Goal: Transaction & Acquisition: Book appointment/travel/reservation

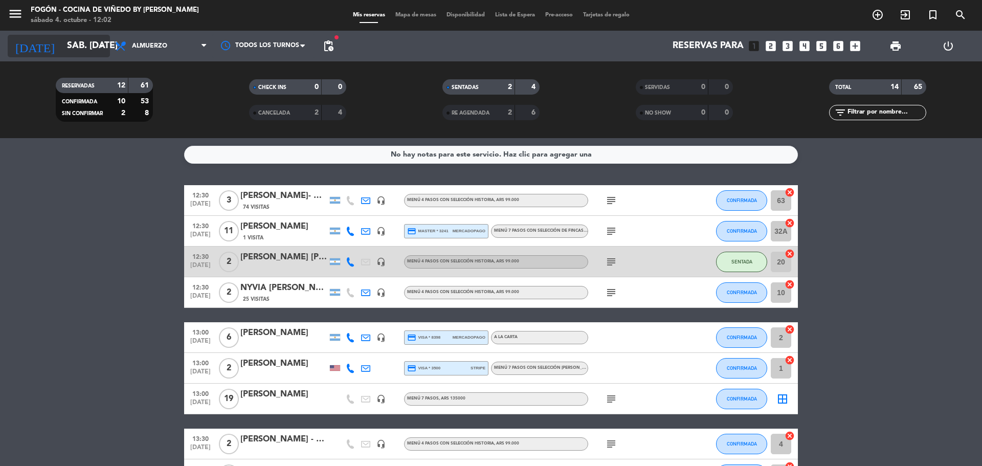
click at [81, 51] on input "sáb. [DATE]" at bounding box center [121, 46] width 119 height 20
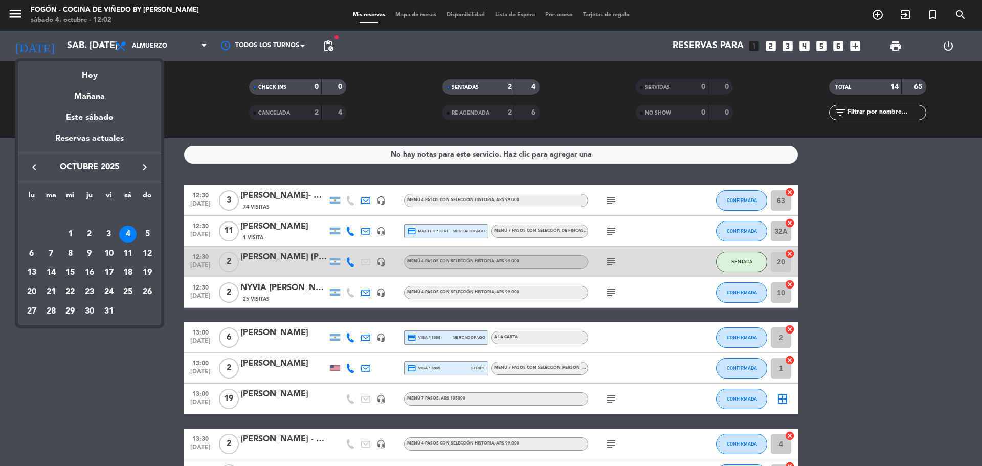
click at [88, 293] on div "23" at bounding box center [89, 291] width 17 height 17
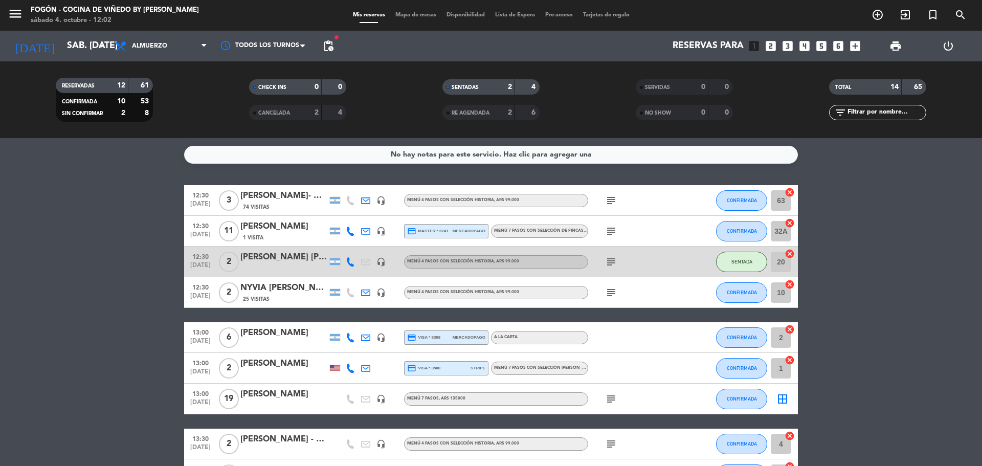
type input "[DEMOGRAPHIC_DATA] [DATE]"
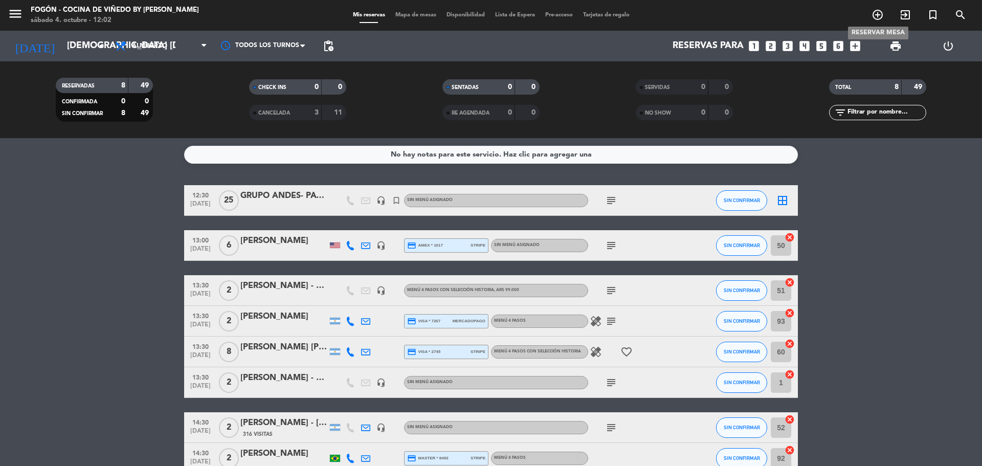
click at [869, 19] on span "add_circle_outline" at bounding box center [878, 14] width 28 height 17
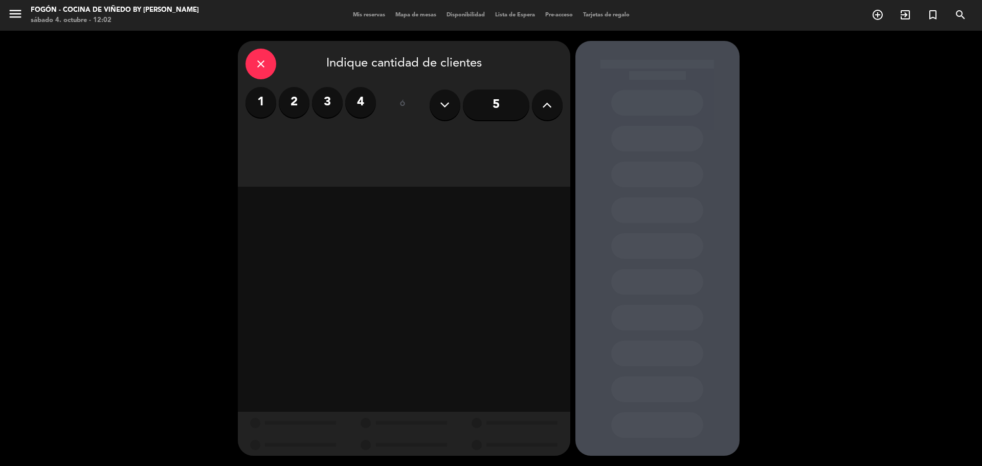
click at [296, 100] on label "2" at bounding box center [294, 102] width 31 height 31
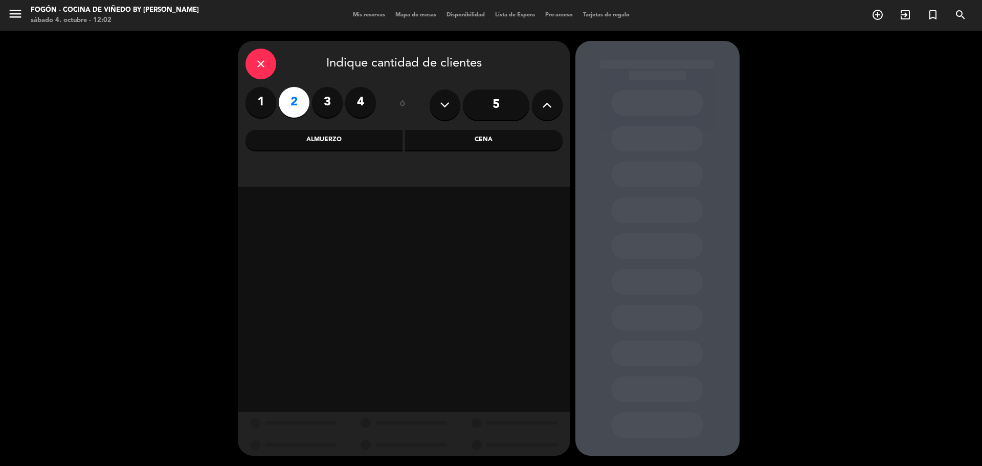
click at [285, 133] on div "Almuerzo" at bounding box center [324, 140] width 158 height 20
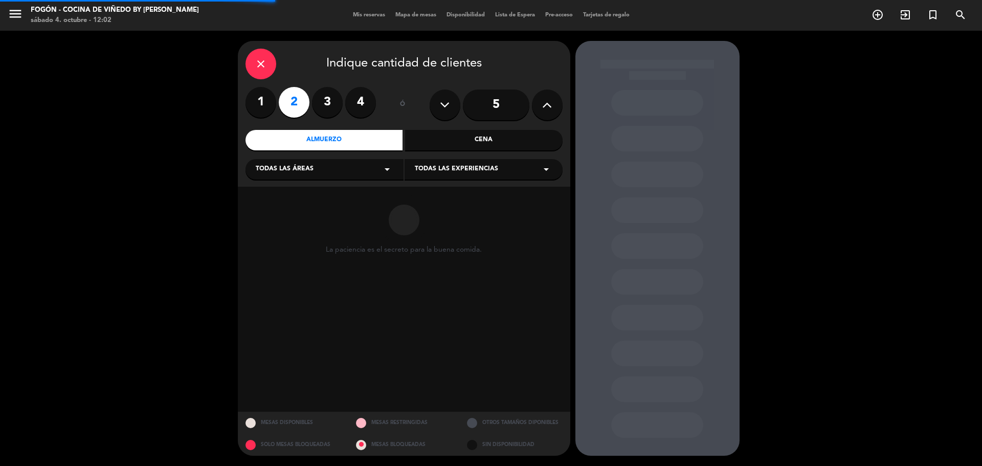
click at [304, 181] on div "close Indique cantidad de clientes 1 2 3 4 ó 5 Almuerzo Cena Todas las áreas ar…" at bounding box center [404, 114] width 332 height 146
click at [316, 172] on div "Todas las áreas arrow_drop_down" at bounding box center [324, 169] width 158 height 20
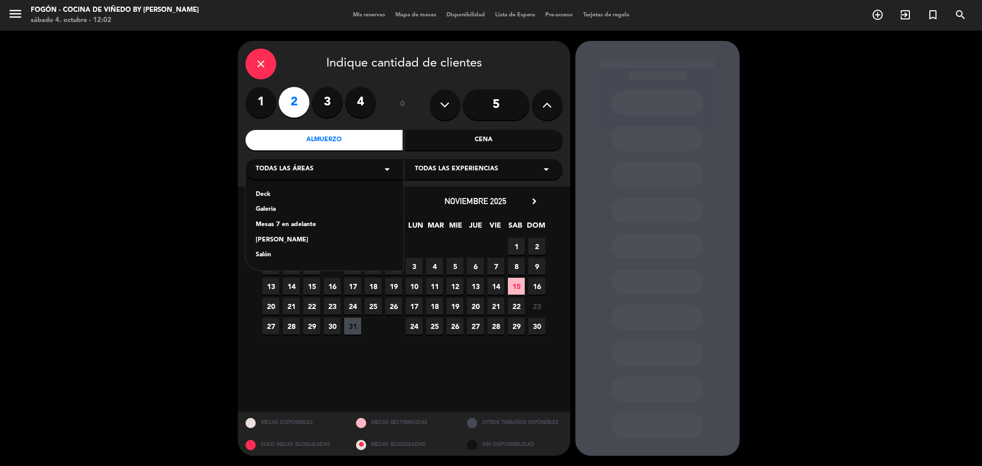
click at [261, 242] on div "[PERSON_NAME]" at bounding box center [325, 240] width 138 height 10
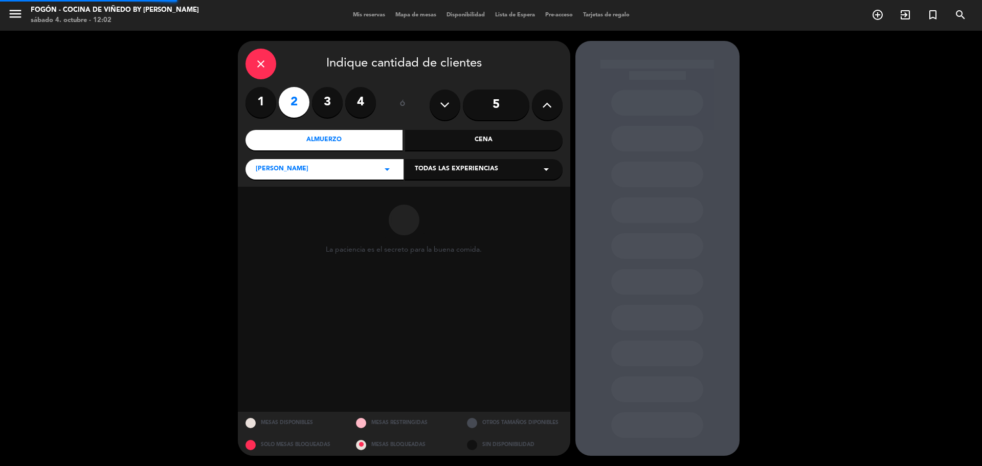
click at [447, 167] on span "Todas las experiencias" at bounding box center [456, 169] width 83 height 10
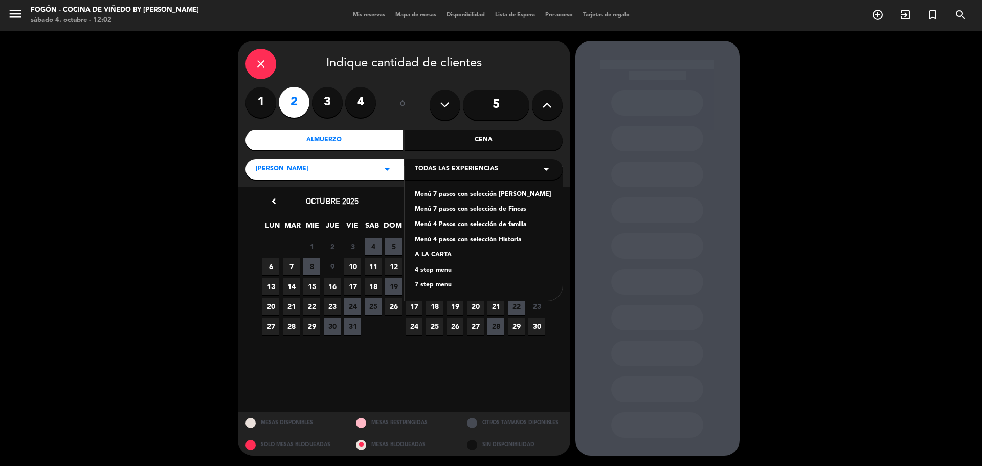
click at [454, 270] on div "4 step menu" at bounding box center [484, 270] width 138 height 10
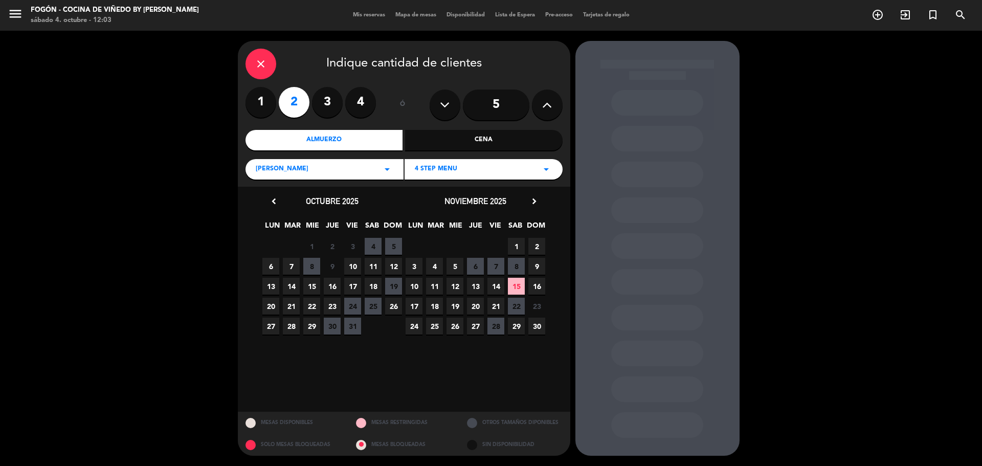
click at [327, 307] on span "23" at bounding box center [332, 306] width 17 height 17
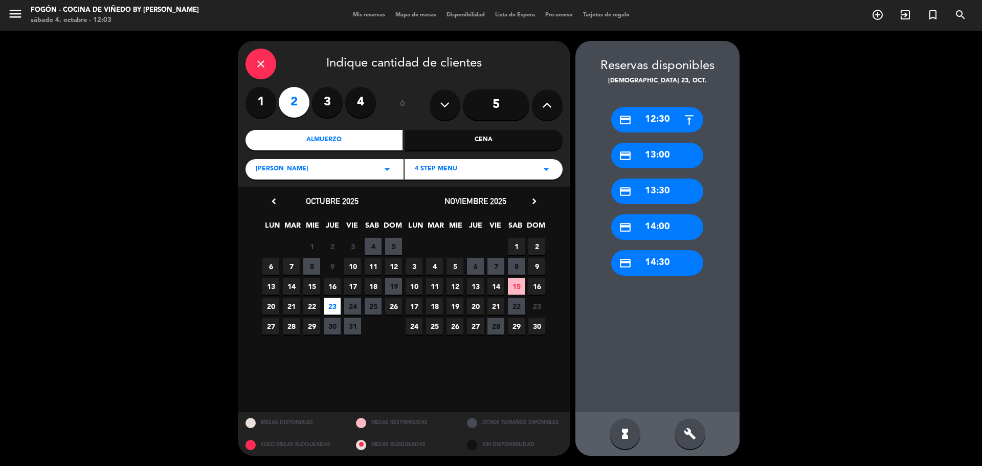
click at [658, 122] on div "credit_card 12:30" at bounding box center [657, 120] width 92 height 26
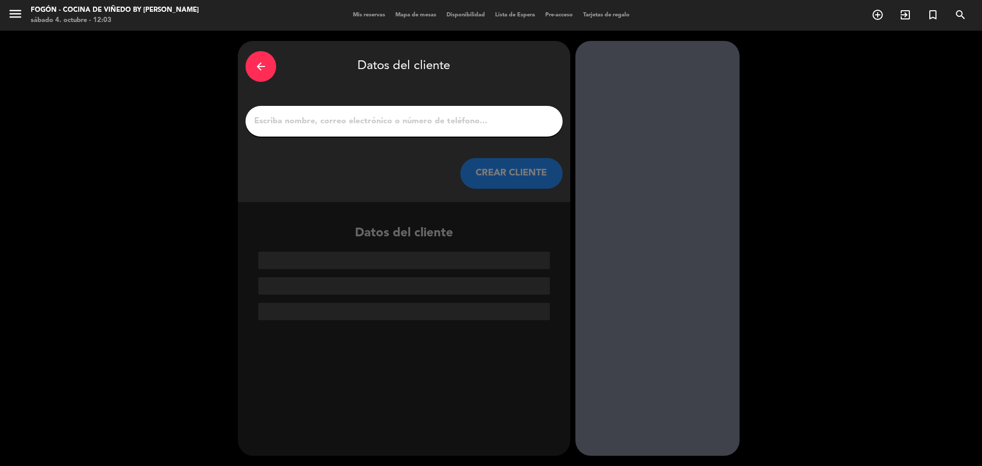
click at [483, 121] on input "1" at bounding box center [404, 121] width 302 height 14
paste input "[PERSON_NAME]"
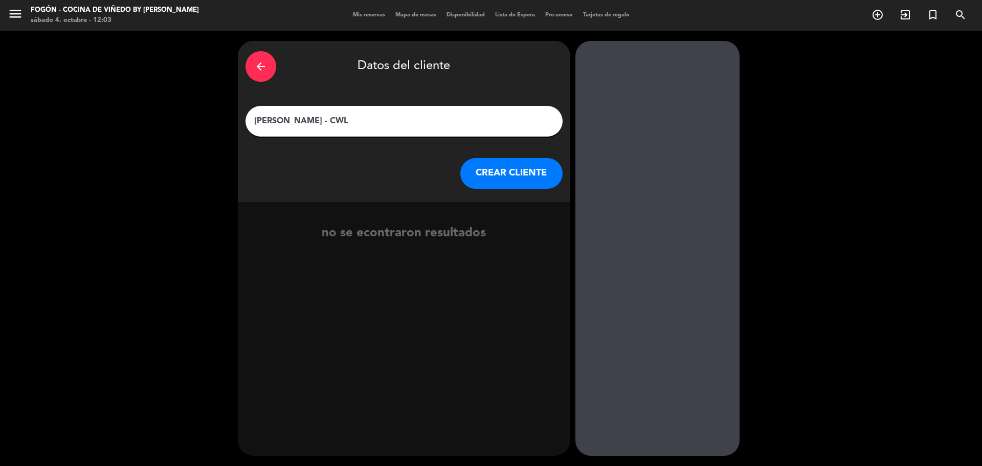
type input "[PERSON_NAME] - CWL"
click at [477, 176] on button "CREAR CLIENTE" at bounding box center [511, 173] width 102 height 31
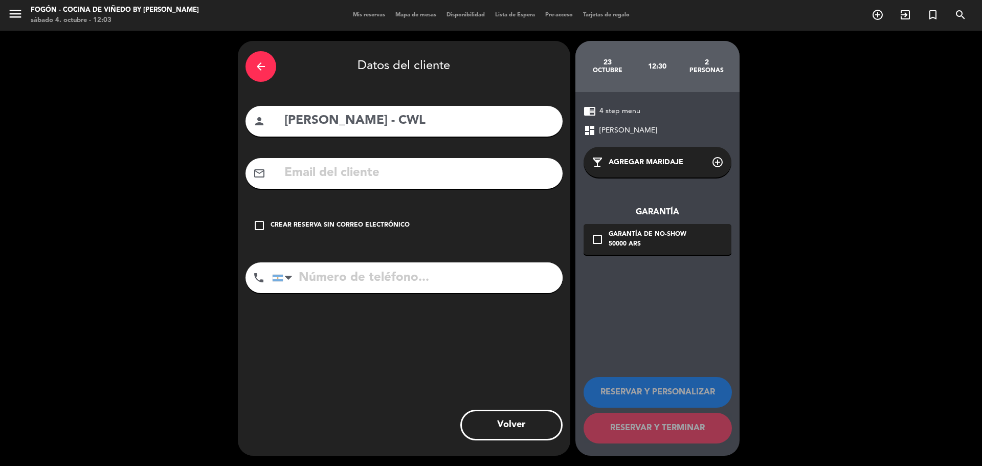
click at [369, 167] on input "text" at bounding box center [419, 173] width 272 height 21
paste input "[EMAIL_ADDRESS][DOMAIN_NAME]"
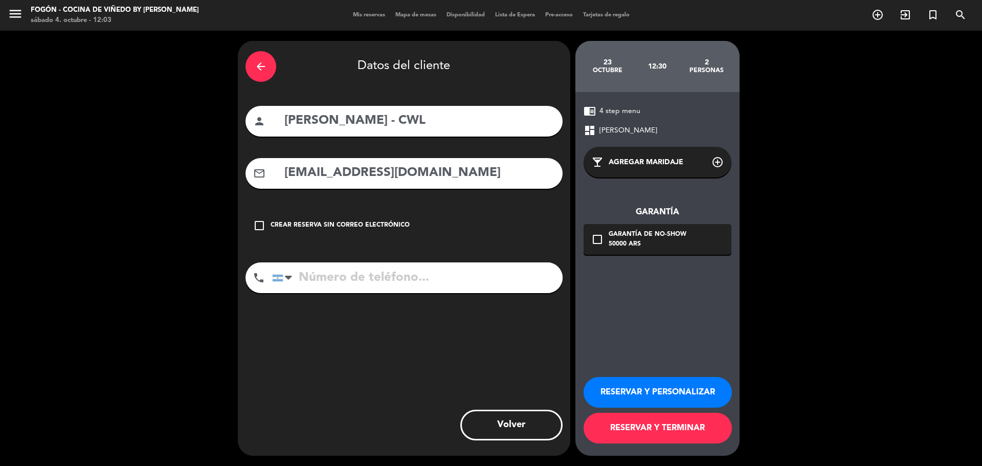
type input "[EMAIL_ADDRESS][DOMAIN_NAME]"
click at [599, 237] on icon "check_box_outline_blank" at bounding box center [597, 239] width 12 height 12
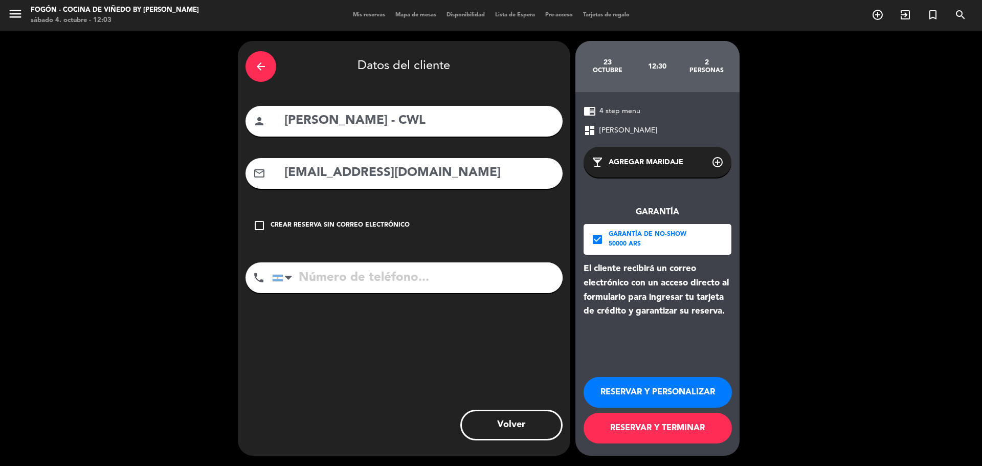
click at [489, 275] on input "tel" at bounding box center [417, 277] width 290 height 31
click at [599, 238] on icon "check_box" at bounding box center [597, 239] width 12 height 12
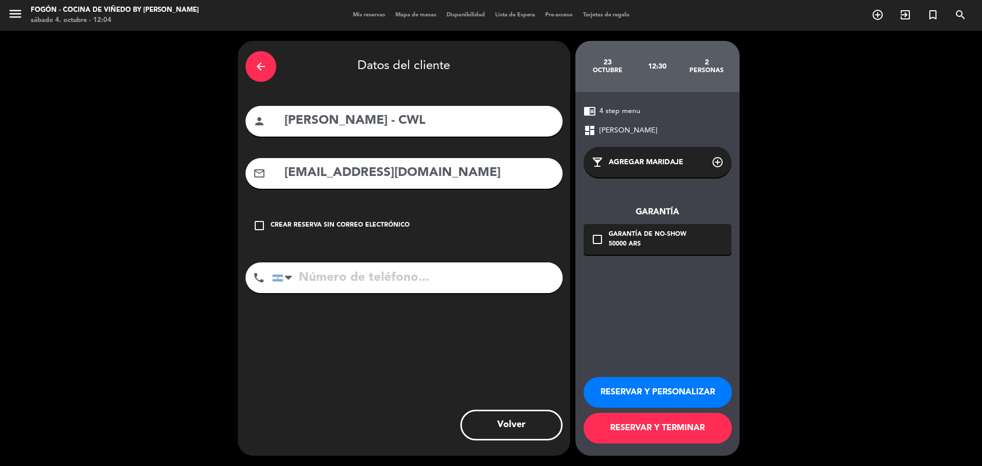
click at [671, 432] on button "RESERVAR Y TERMINAR" at bounding box center [658, 428] width 148 height 31
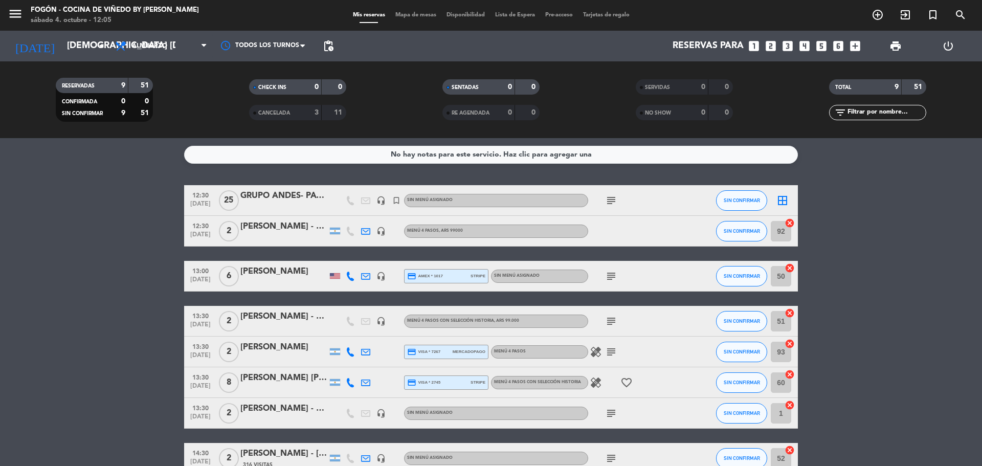
click at [284, 227] on div "[PERSON_NAME] - CWL" at bounding box center [283, 226] width 87 height 13
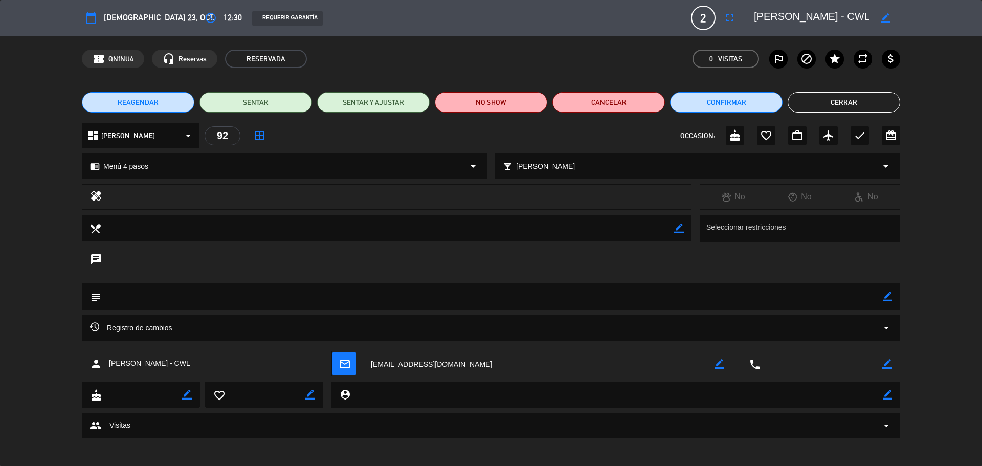
click at [887, 298] on icon "border_color" at bounding box center [888, 296] width 10 height 10
click at [854, 302] on textarea at bounding box center [492, 296] width 782 height 26
click at [888, 294] on icon at bounding box center [888, 296] width 10 height 10
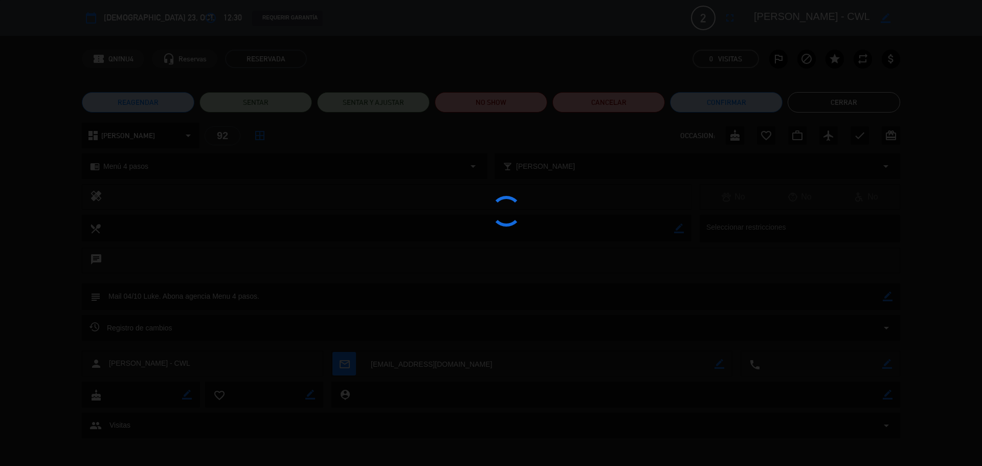
type textarea "Mail 04/10 Luke. Abona agencia Menu 4 pasos."
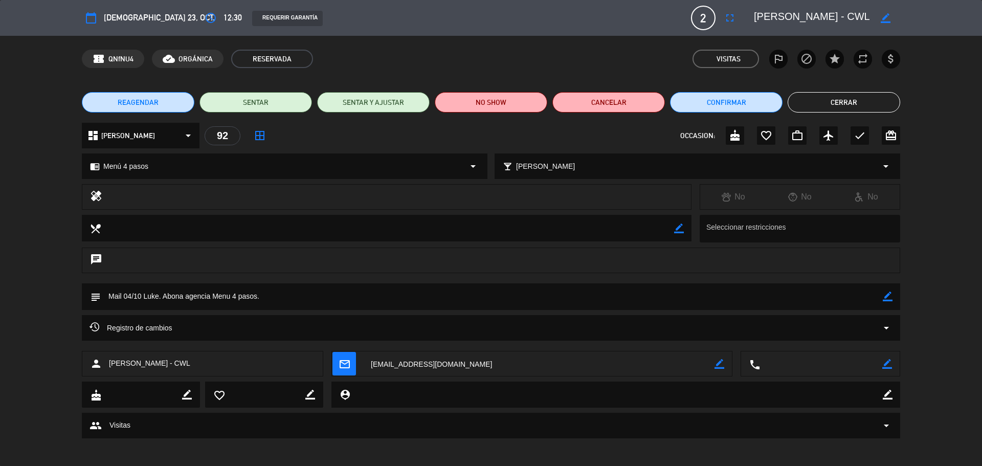
click at [814, 102] on button "Cerrar" at bounding box center [844, 102] width 113 height 20
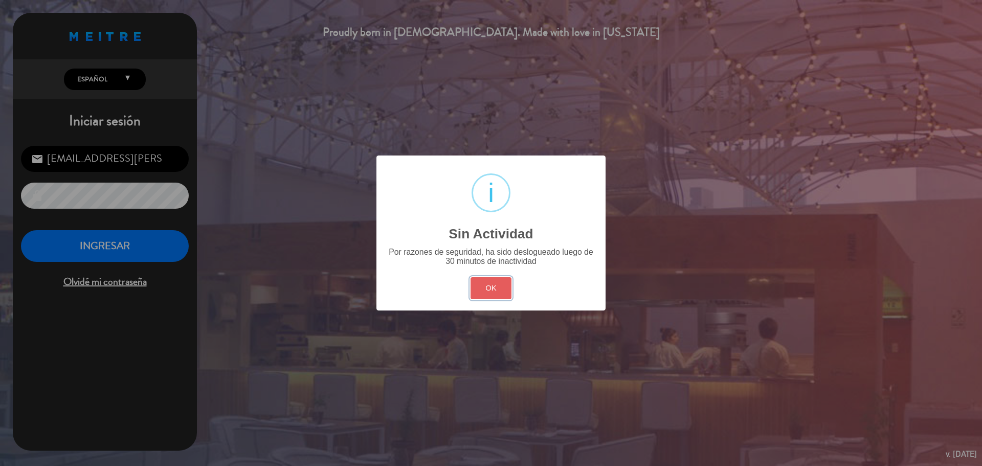
click at [499, 282] on button "OK" at bounding box center [490, 288] width 41 height 22
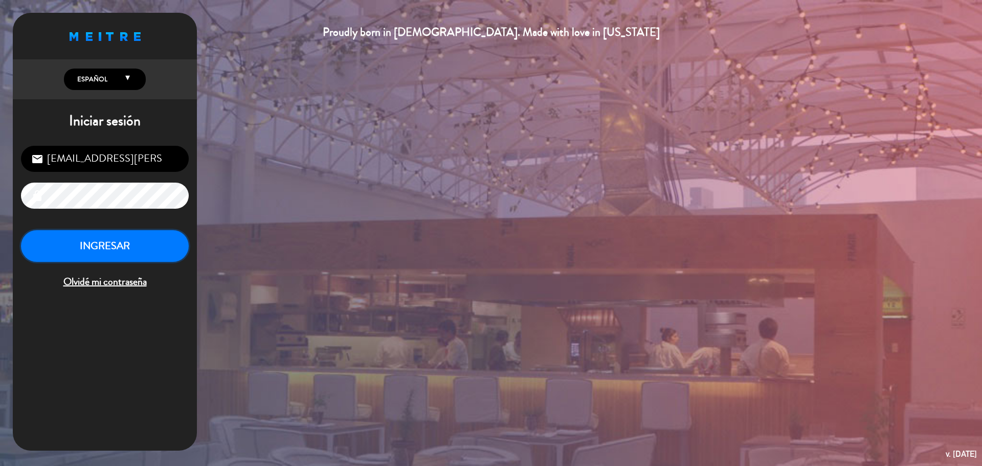
click at [133, 243] on button "INGRESAR" at bounding box center [105, 246] width 168 height 32
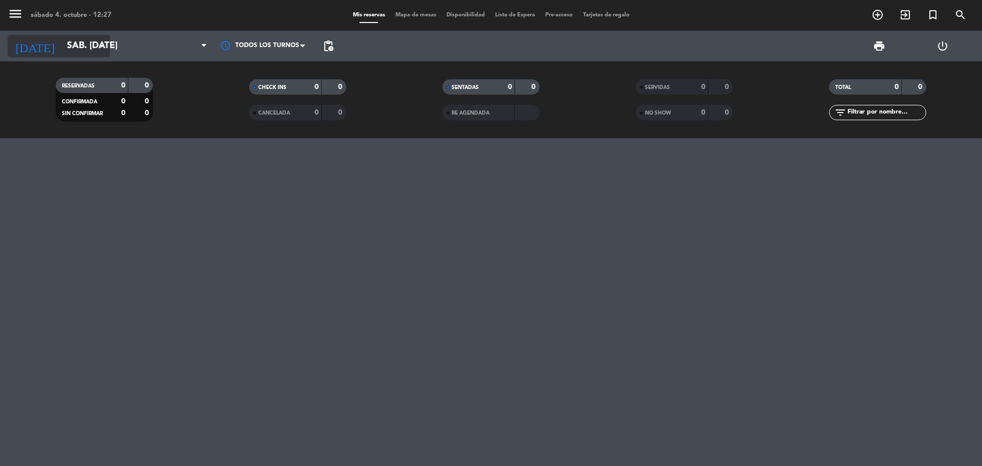
click at [96, 41] on icon "arrow_drop_down" at bounding box center [101, 46] width 12 height 12
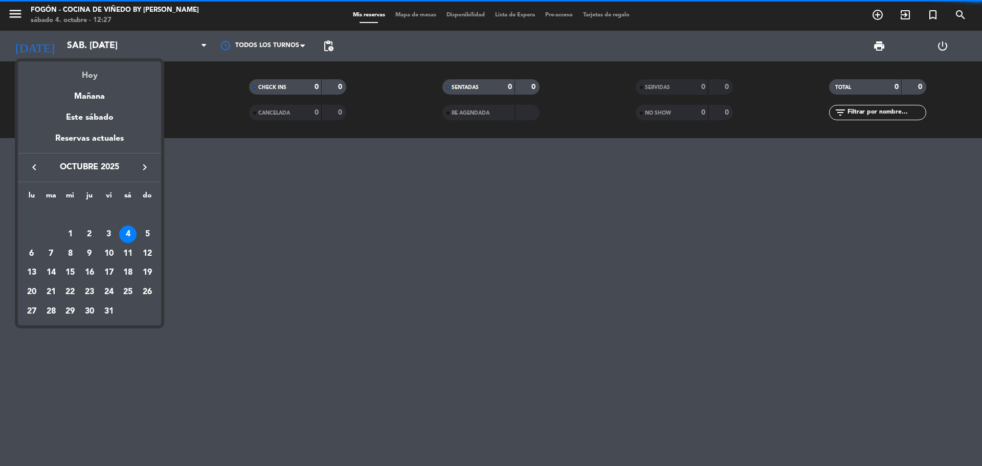
click at [101, 80] on div "Hoy" at bounding box center [89, 71] width 143 height 21
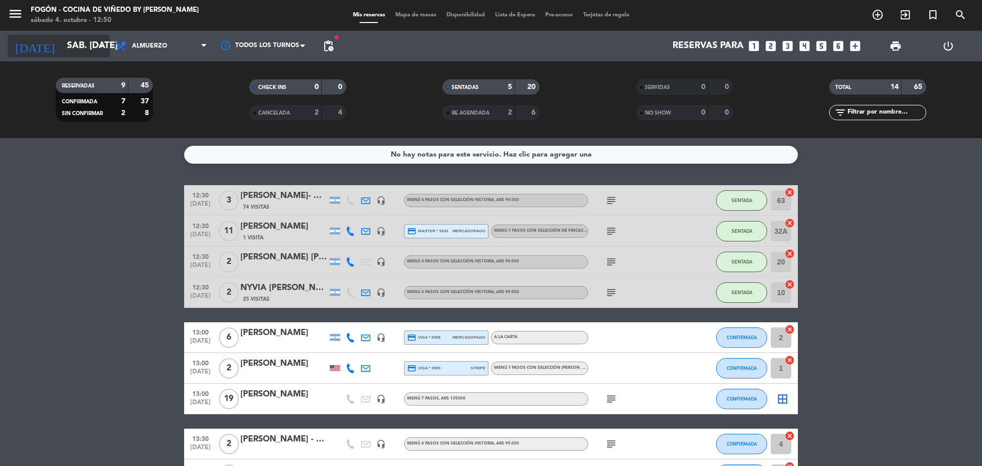
click at [75, 39] on input "sáb. [DATE]" at bounding box center [121, 46] width 119 height 20
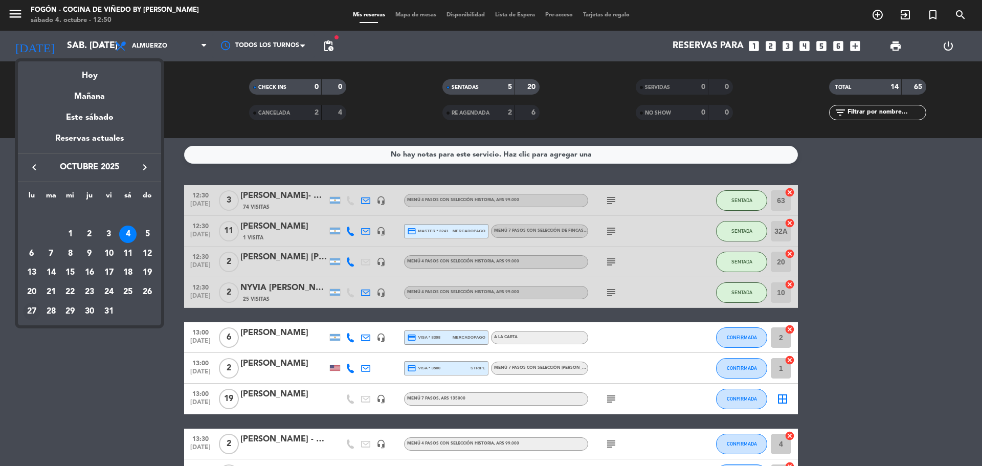
click at [30, 315] on div "27" at bounding box center [31, 311] width 17 height 17
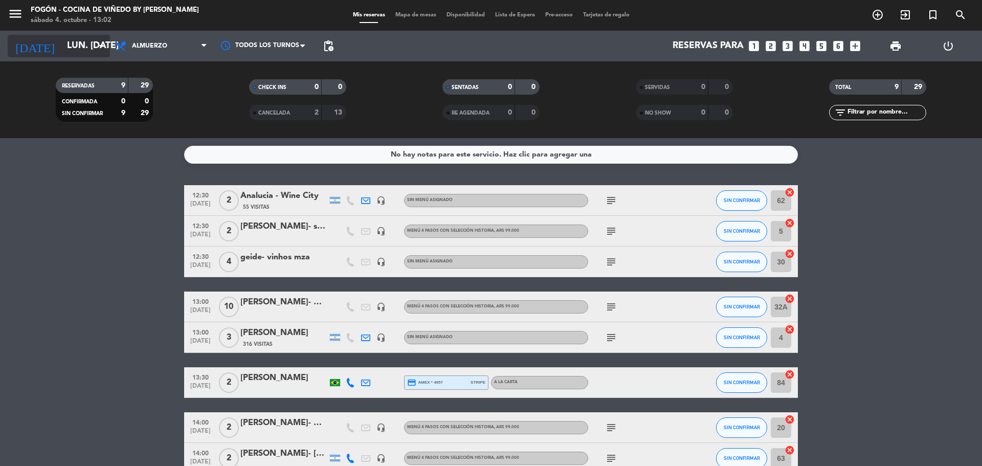
click at [77, 40] on input "lun. [DATE]" at bounding box center [121, 46] width 119 height 20
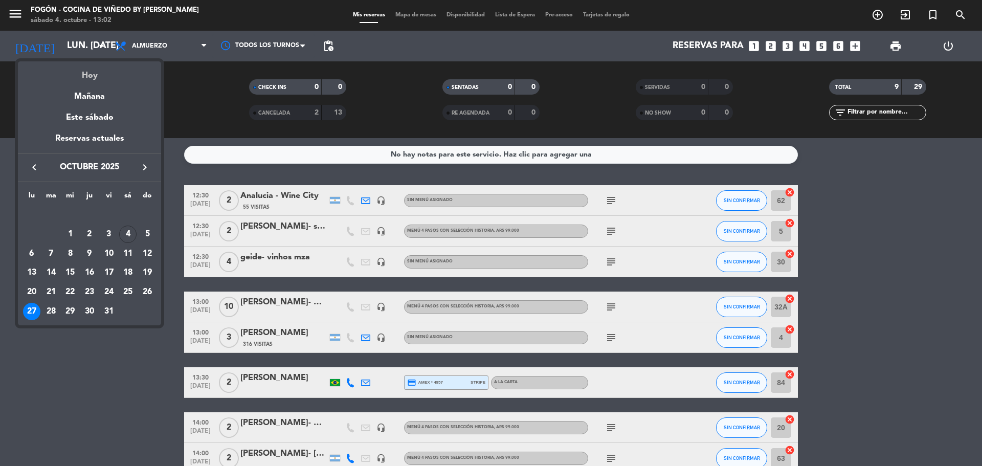
click at [80, 67] on div "Hoy" at bounding box center [89, 71] width 143 height 21
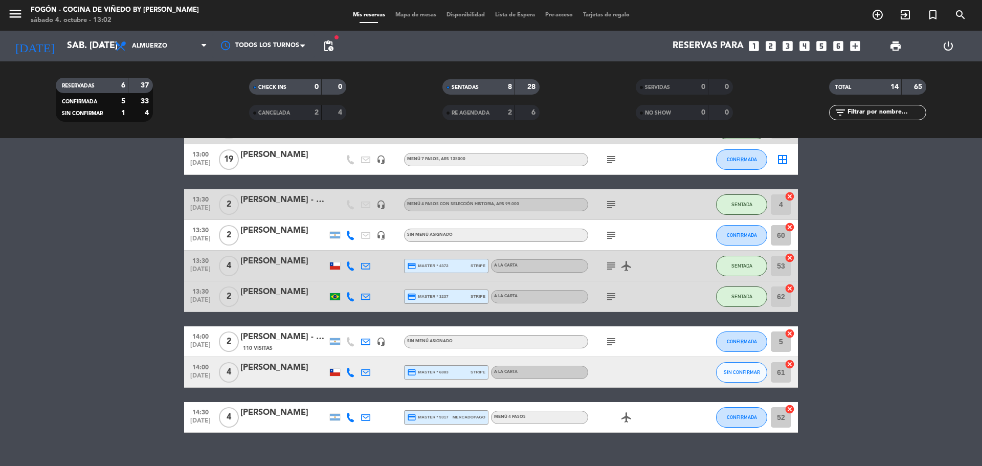
scroll to position [257, 0]
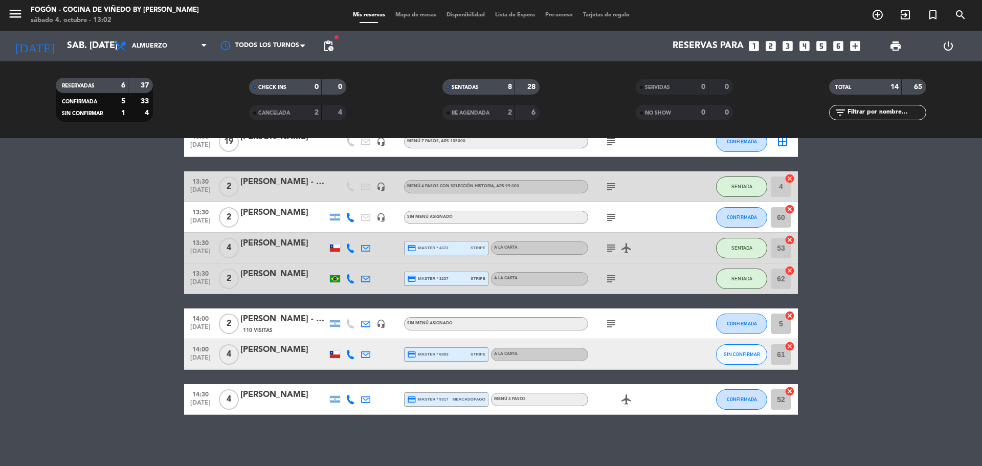
click at [280, 115] on span "CANCELADA" at bounding box center [274, 112] width 32 height 5
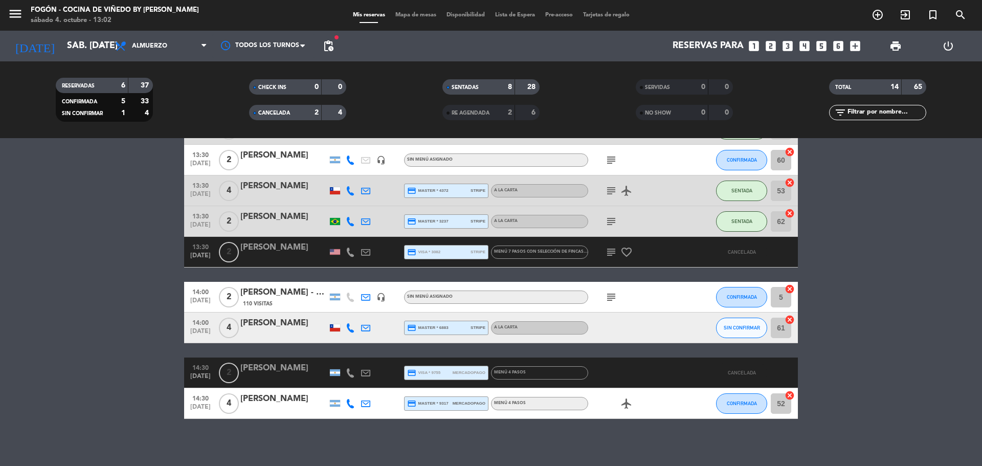
scroll to position [319, 0]
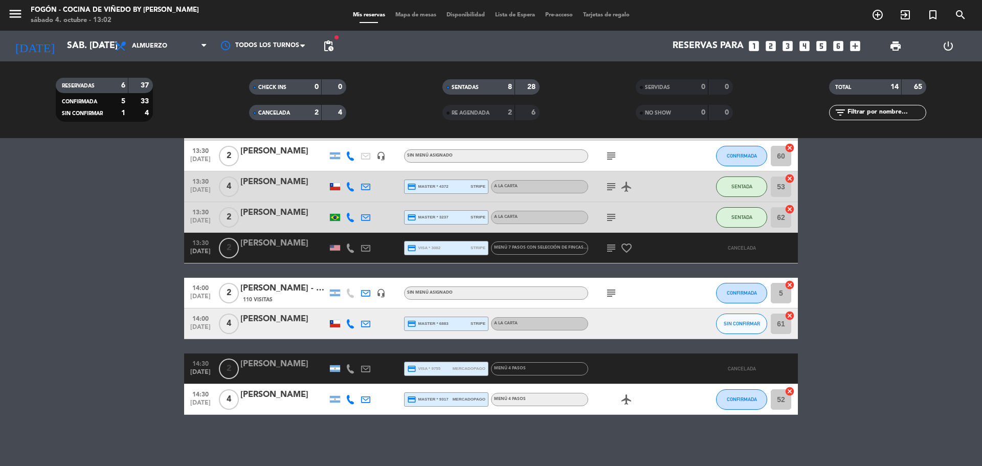
click at [280, 116] on div "CANCELADA" at bounding box center [275, 113] width 47 height 12
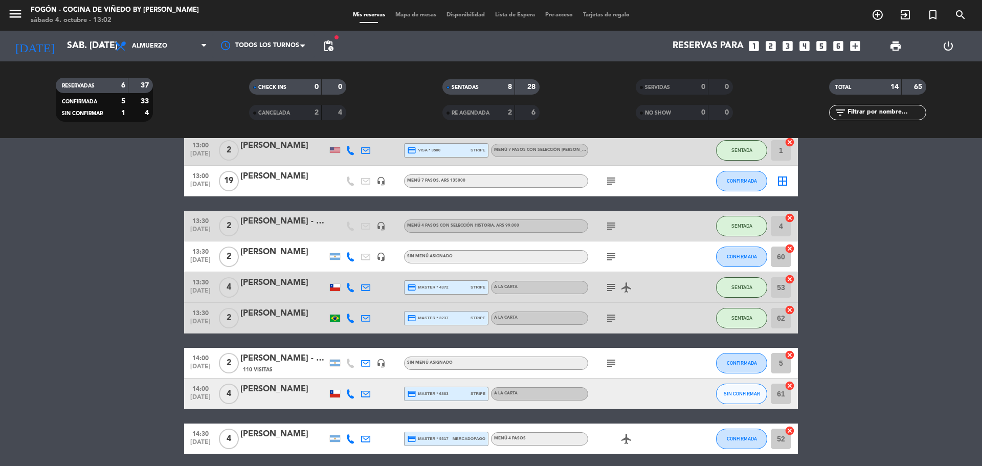
scroll to position [206, 0]
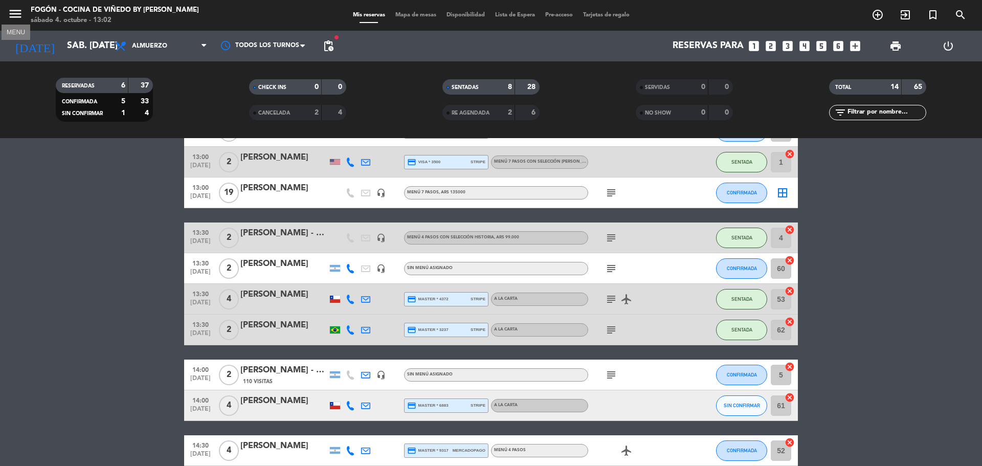
click at [11, 10] on icon "menu" at bounding box center [15, 13] width 15 height 15
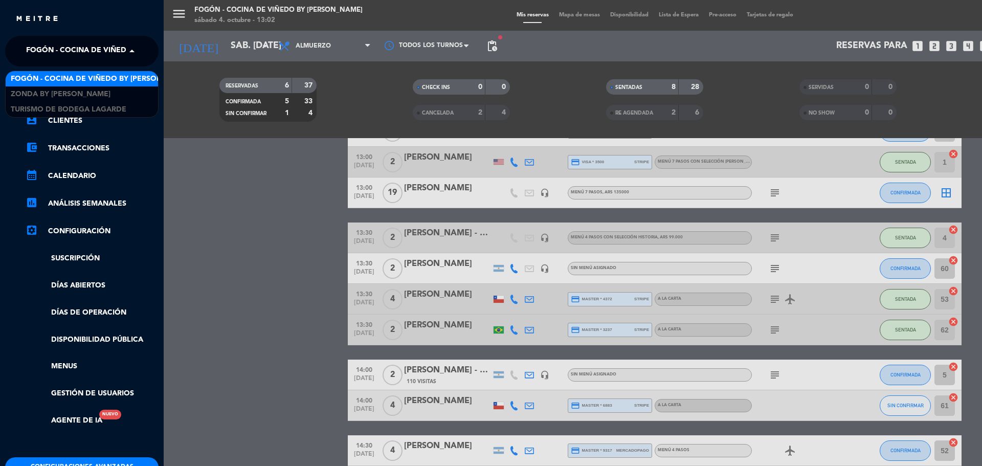
click at [43, 57] on span "Fogón - Cocina de viñedo by [PERSON_NAME]" at bounding box center [115, 50] width 179 height 21
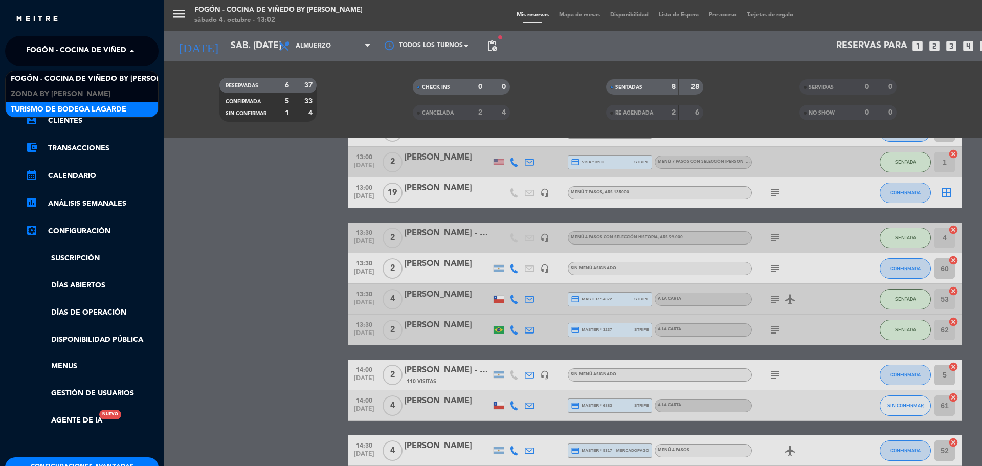
click at [66, 107] on span "Turismo de Bodega Lagarde" at bounding box center [69, 110] width 116 height 12
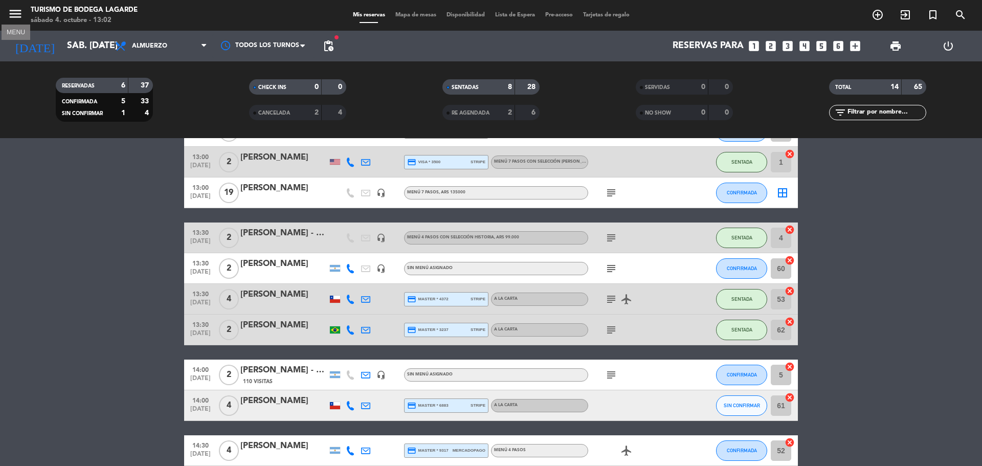
click at [17, 16] on icon "menu" at bounding box center [15, 13] width 15 height 15
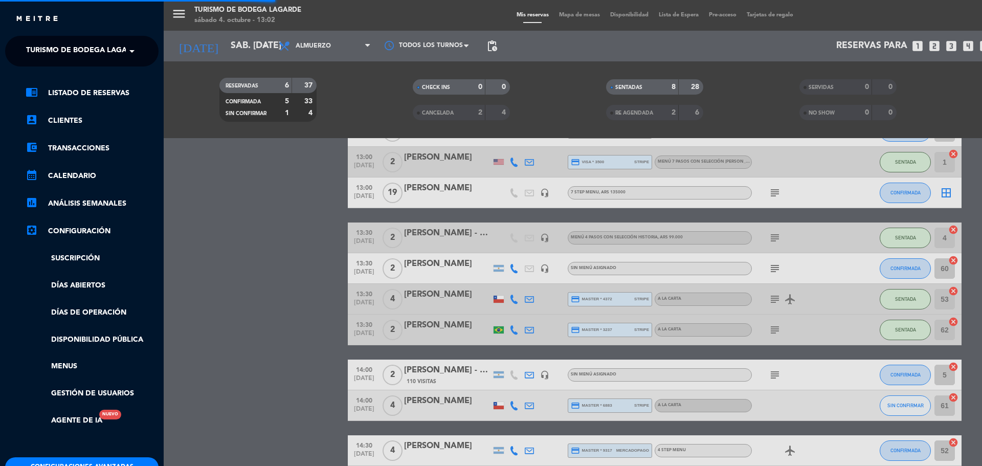
click at [30, 47] on span "Turismo de Bodega Lagarde" at bounding box center [84, 50] width 116 height 21
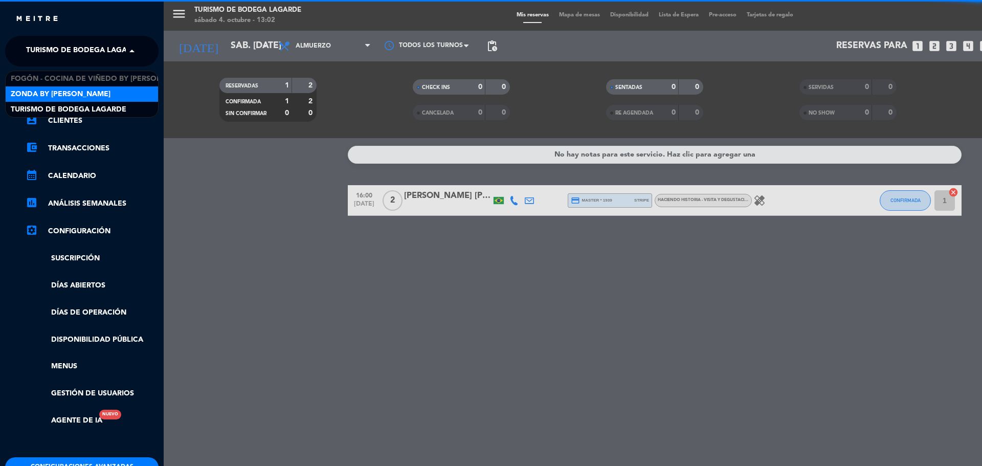
scroll to position [0, 0]
click at [52, 97] on span "Zonda by [PERSON_NAME]" at bounding box center [61, 94] width 100 height 12
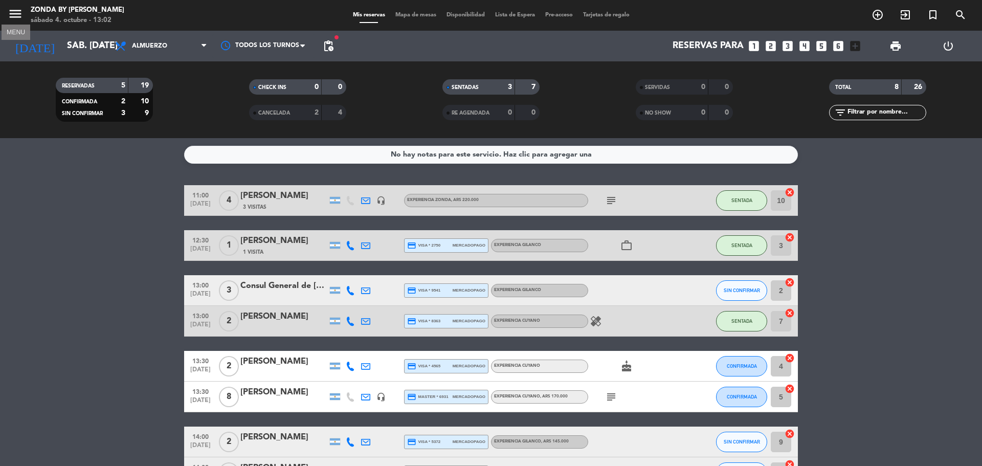
click at [11, 13] on icon "menu" at bounding box center [15, 13] width 15 height 15
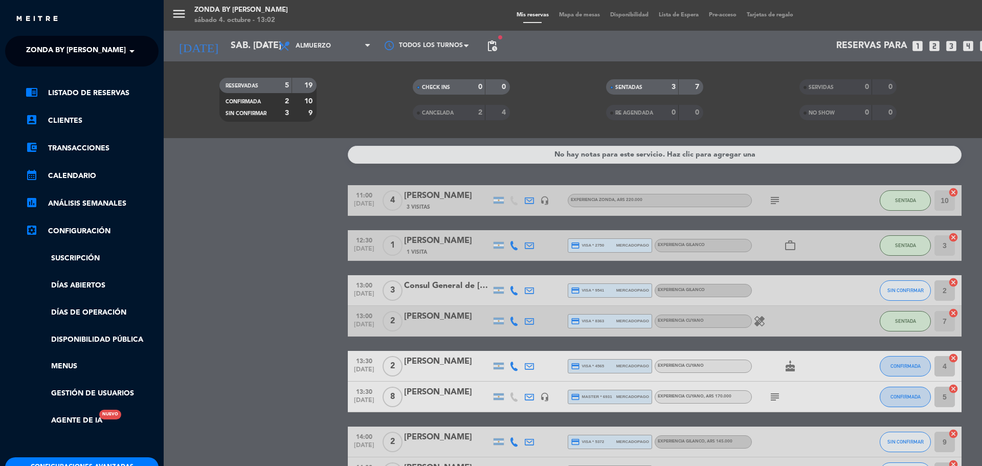
click at [28, 40] on ng-select "× Zonda by [PERSON_NAME] ×" at bounding box center [81, 51] width 153 height 31
click at [34, 54] on span "Zonda by [PERSON_NAME]" at bounding box center [76, 50] width 100 height 21
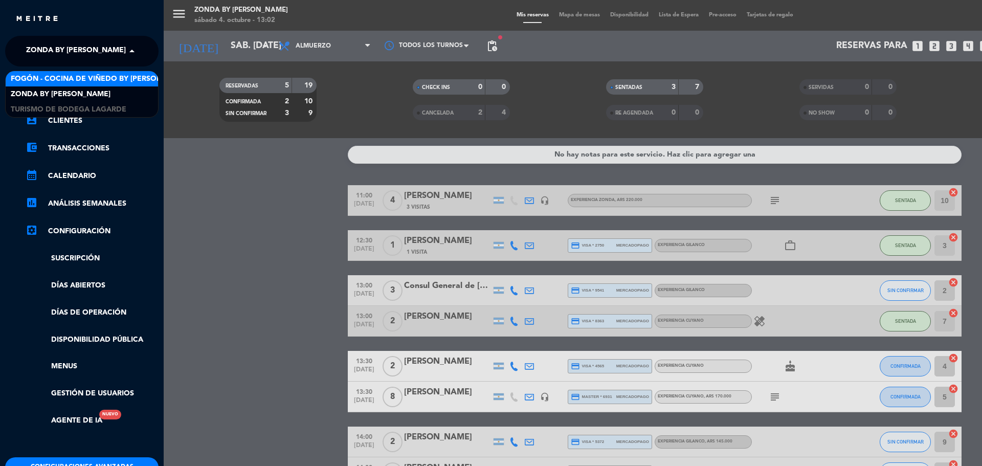
click at [51, 78] on span "Fogón - Cocina de viñedo by [PERSON_NAME]" at bounding box center [100, 79] width 179 height 12
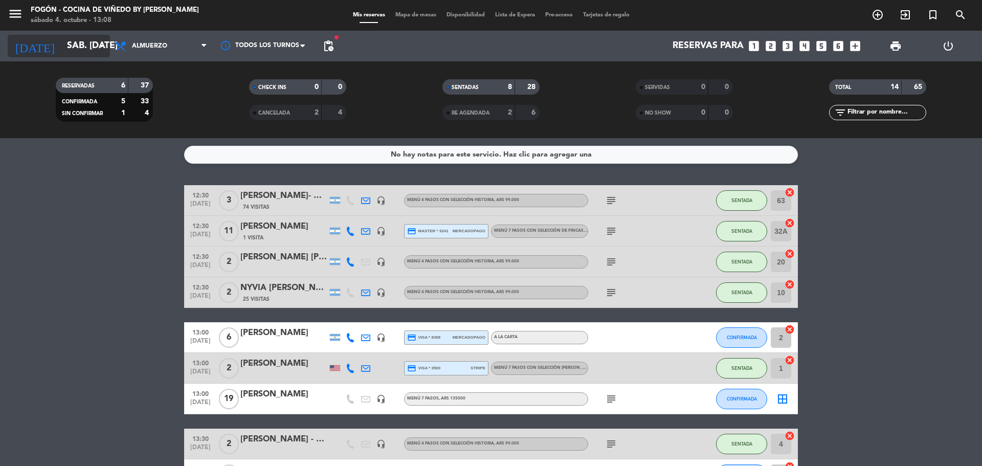
click at [81, 51] on input "sáb. [DATE]" at bounding box center [121, 46] width 119 height 20
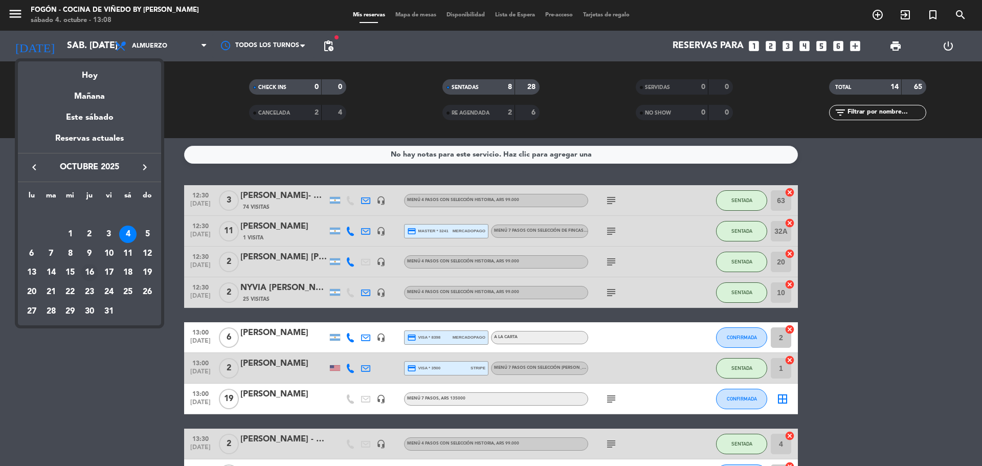
click at [93, 268] on div "16" at bounding box center [89, 272] width 17 height 17
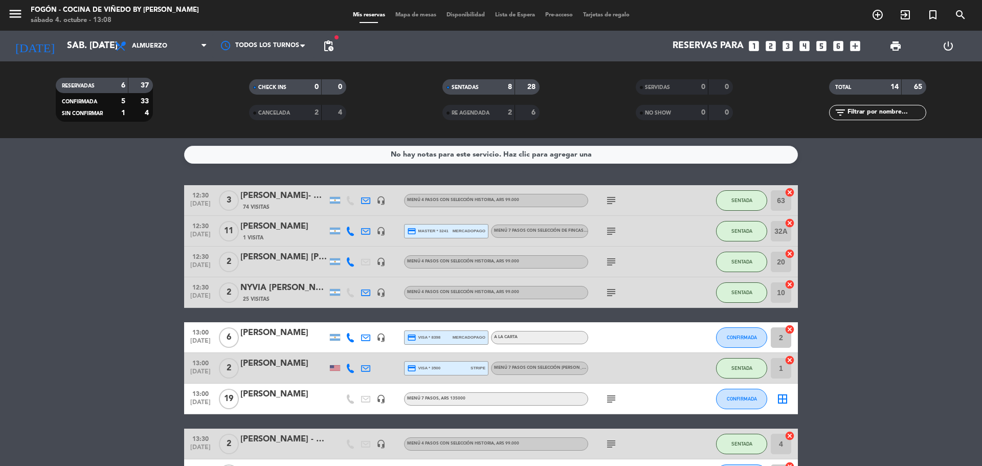
type input "[DEMOGRAPHIC_DATA] [DATE]"
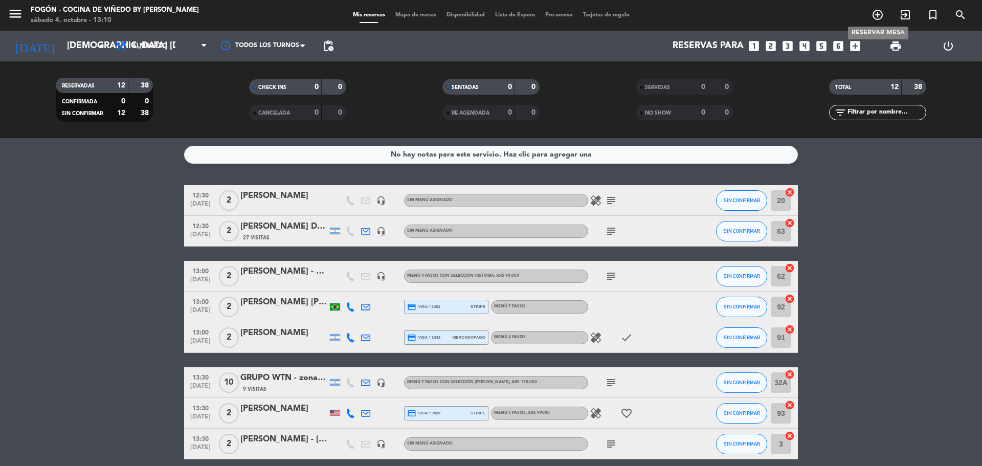
click at [874, 17] on icon "add_circle_outline" at bounding box center [877, 15] width 12 height 12
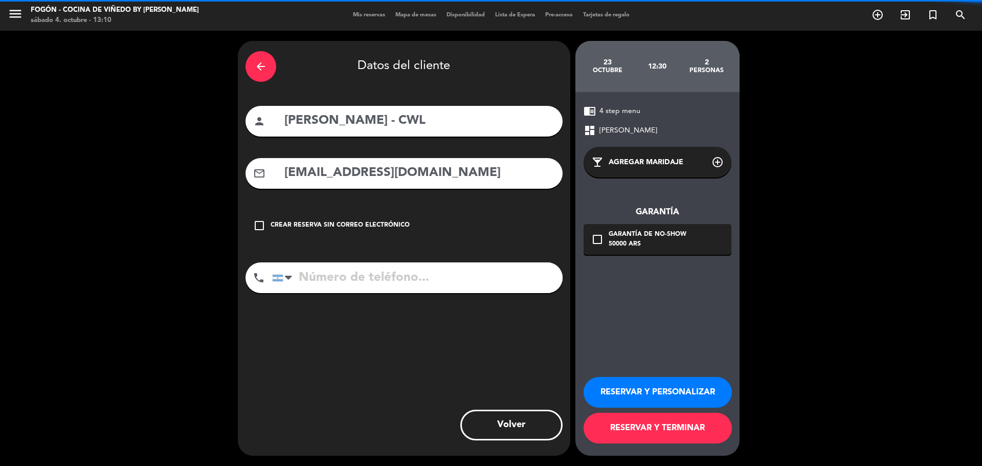
click at [251, 61] on div "arrow_back" at bounding box center [260, 66] width 31 height 31
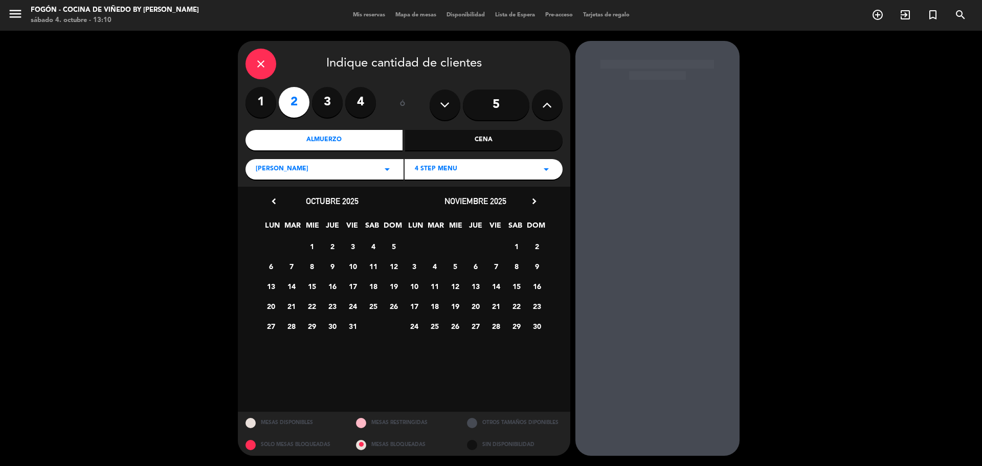
click at [252, 61] on div "close" at bounding box center [260, 64] width 31 height 31
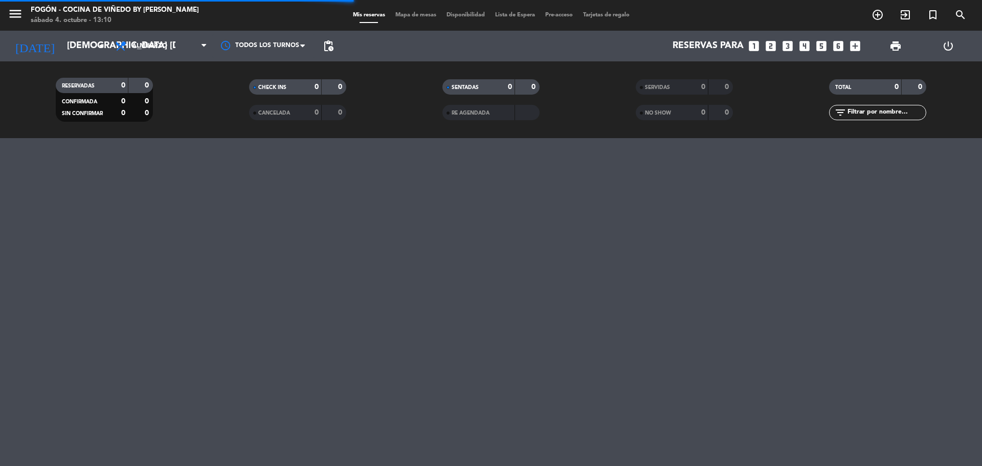
click at [868, 13] on span "add_circle_outline" at bounding box center [878, 14] width 28 height 17
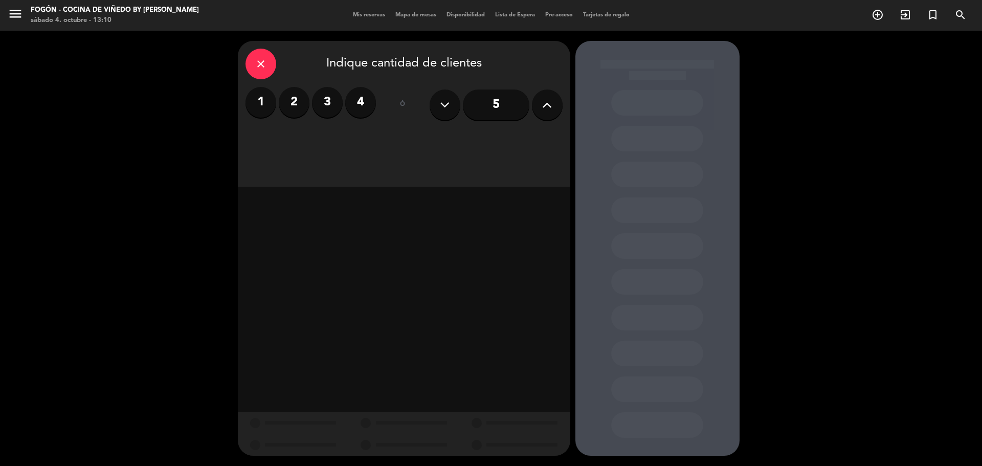
click at [283, 105] on label "2" at bounding box center [294, 102] width 31 height 31
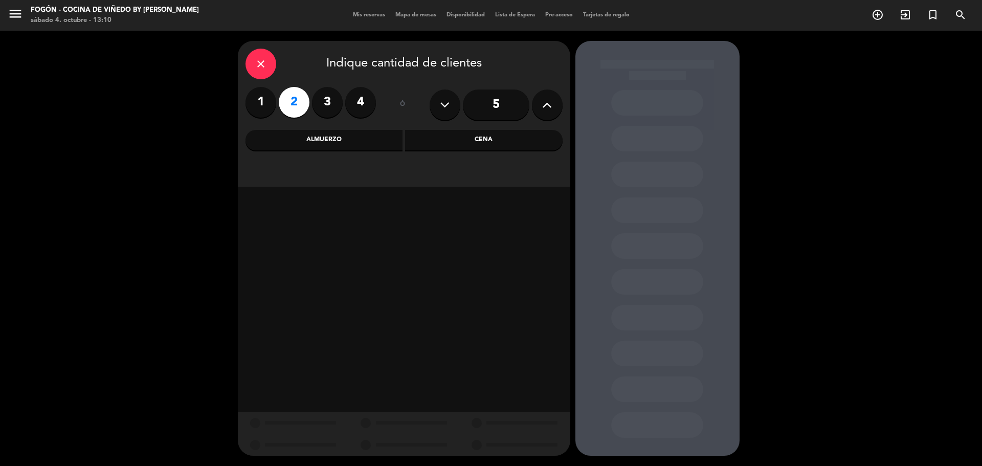
click at [310, 134] on div "Almuerzo" at bounding box center [324, 140] width 158 height 20
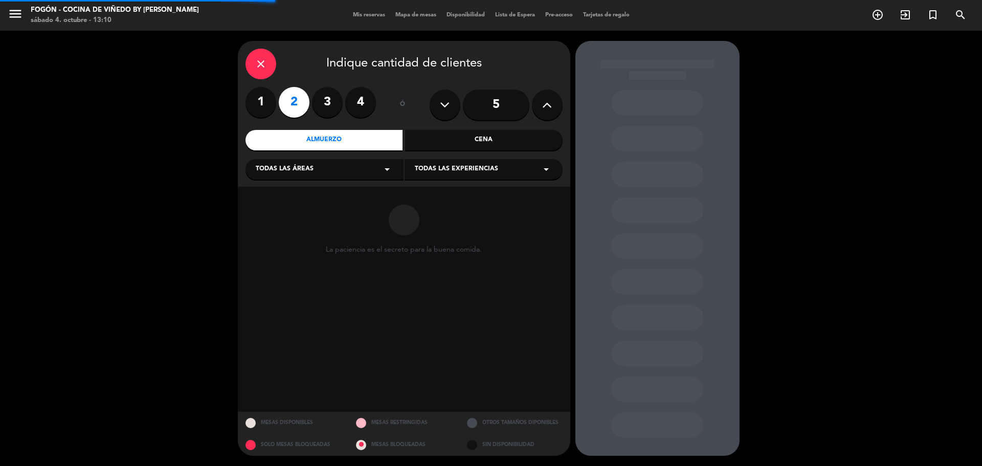
click at [317, 174] on div "Todas las áreas arrow_drop_down" at bounding box center [324, 169] width 158 height 20
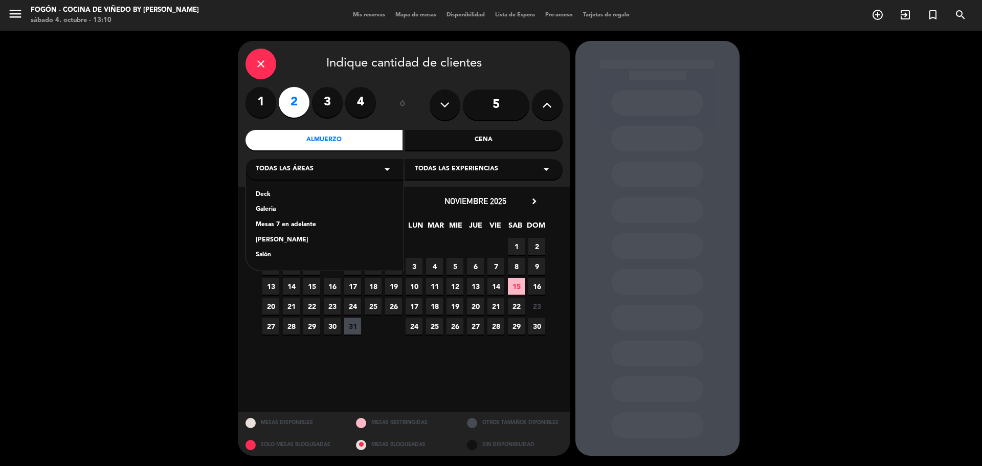
click at [261, 240] on div "[PERSON_NAME]" at bounding box center [325, 240] width 138 height 10
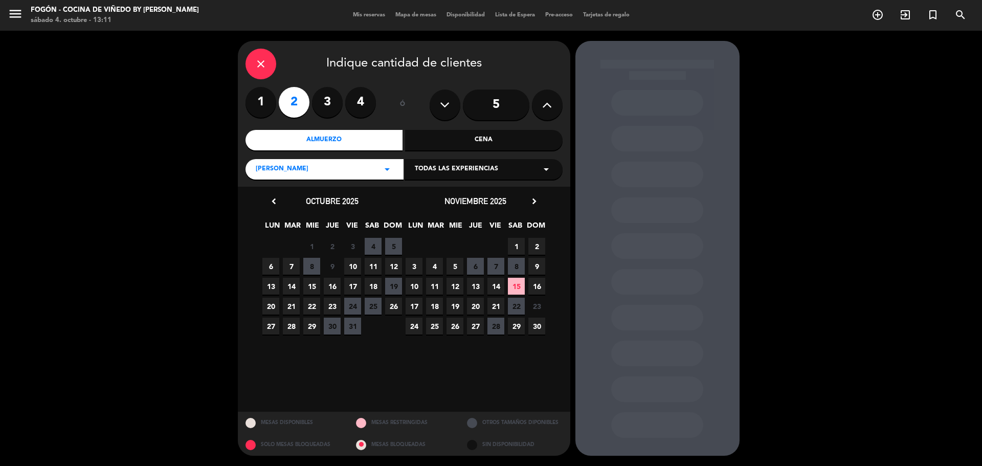
click at [335, 283] on span "16" at bounding box center [332, 286] width 17 height 17
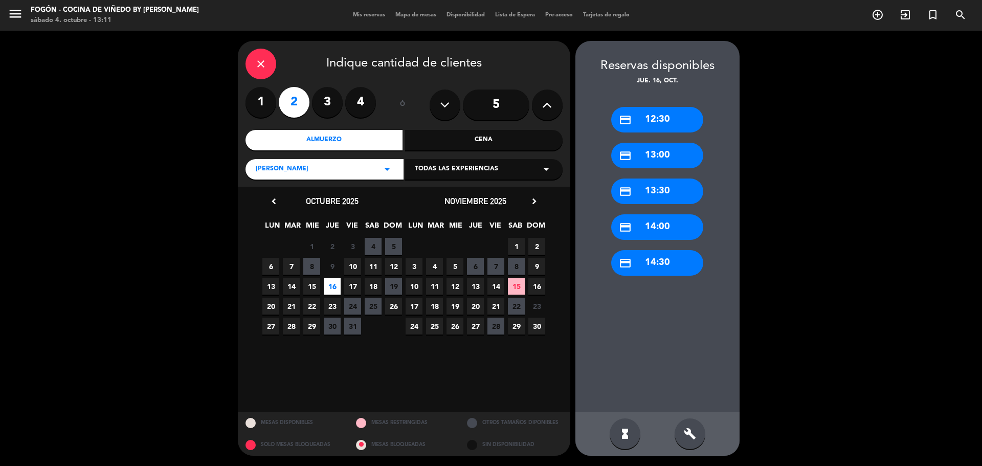
click at [655, 236] on div "credit_card 14:00" at bounding box center [657, 227] width 92 height 26
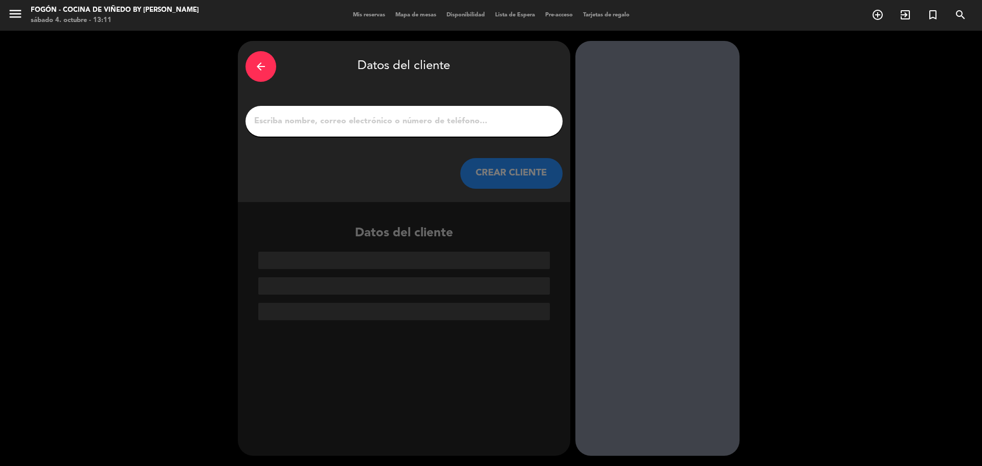
click at [328, 131] on div at bounding box center [403, 121] width 317 height 31
click at [329, 119] on input "1" at bounding box center [404, 121] width 302 height 14
paste input "MELQUE [PERSON_NAME]"
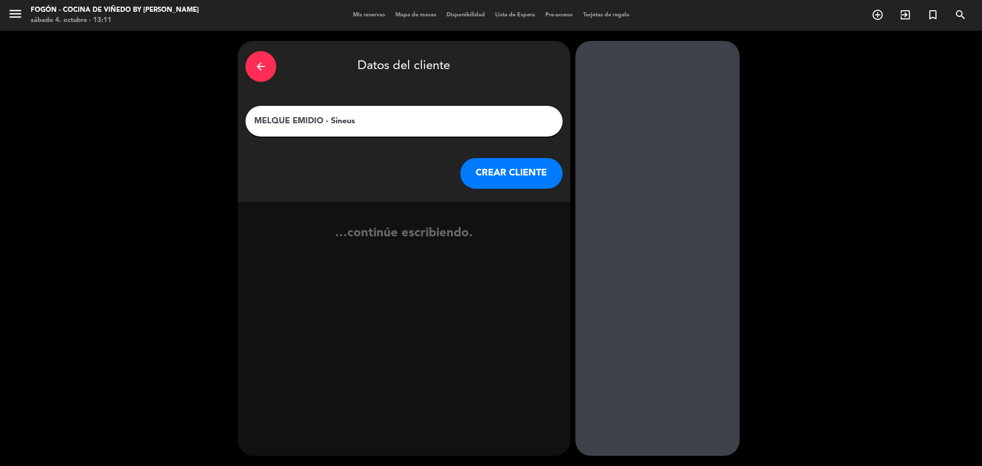
type input "MELQUE EMIDIO - Sineus"
click at [490, 168] on button "CREAR CLIENTE" at bounding box center [511, 173] width 102 height 31
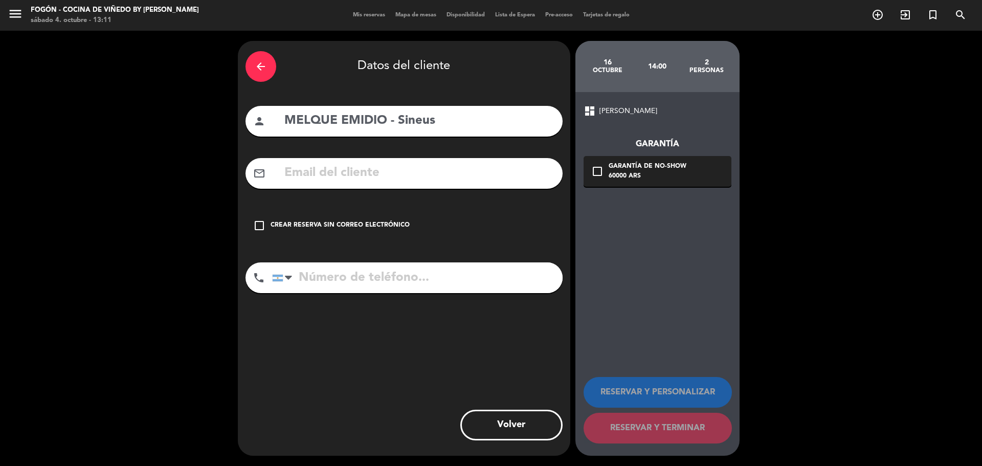
click at [366, 182] on input "text" at bounding box center [419, 173] width 272 height 21
paste input "[EMAIL_ADDRESS][DOMAIN_NAME]"
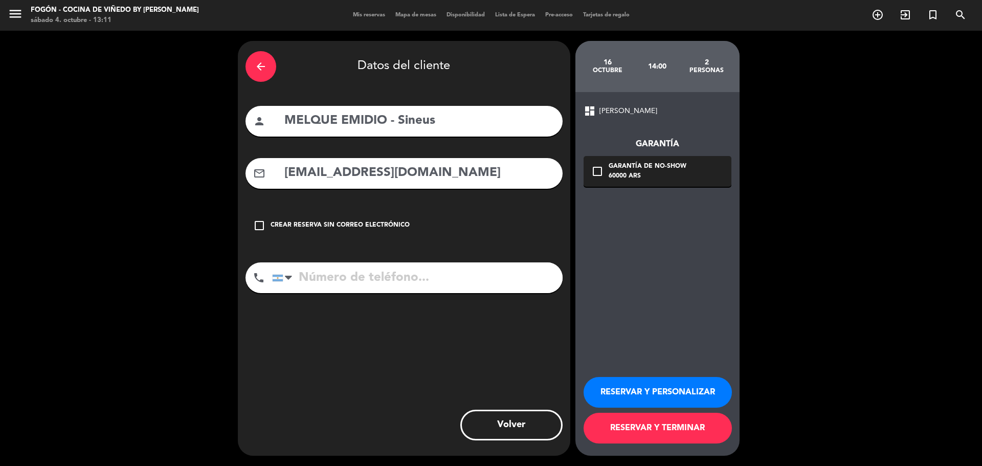
type input "[EMAIL_ADDRESS][DOMAIN_NAME]"
click at [632, 420] on button "RESERVAR Y TERMINAR" at bounding box center [658, 428] width 148 height 31
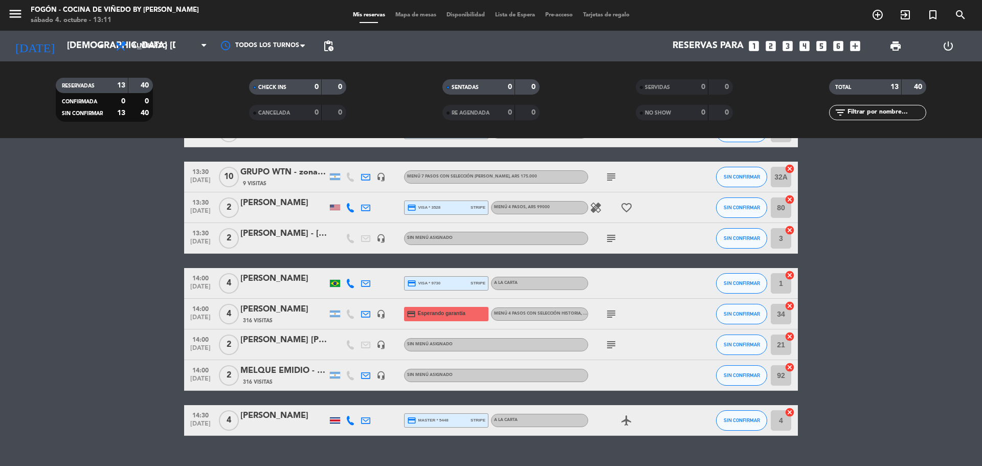
scroll to position [227, 0]
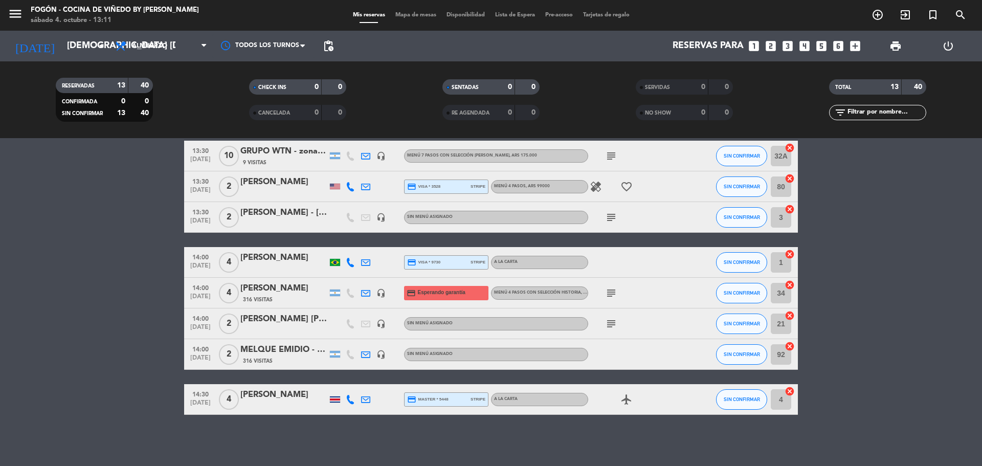
click at [294, 358] on div "316 Visitas" at bounding box center [283, 360] width 87 height 9
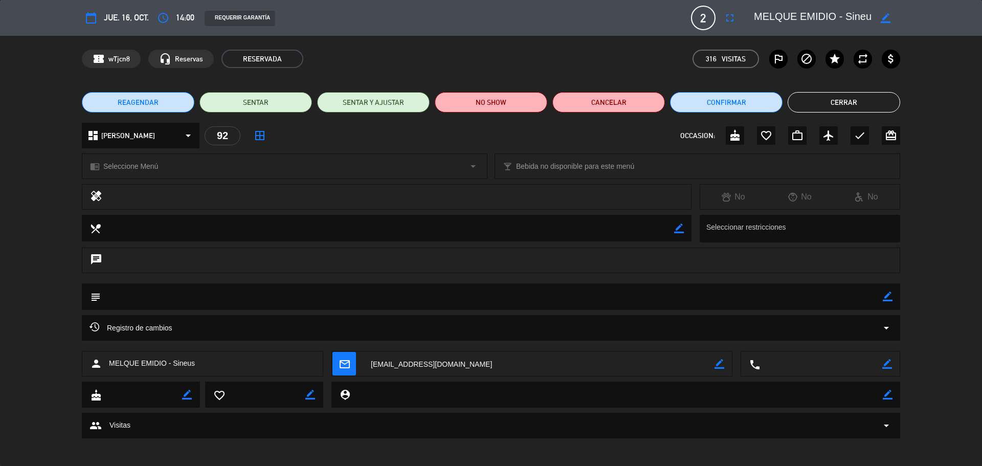
click at [890, 297] on icon "border_color" at bounding box center [888, 296] width 10 height 10
click at [843, 295] on textarea at bounding box center [492, 296] width 782 height 26
click at [888, 298] on icon at bounding box center [888, 296] width 10 height 10
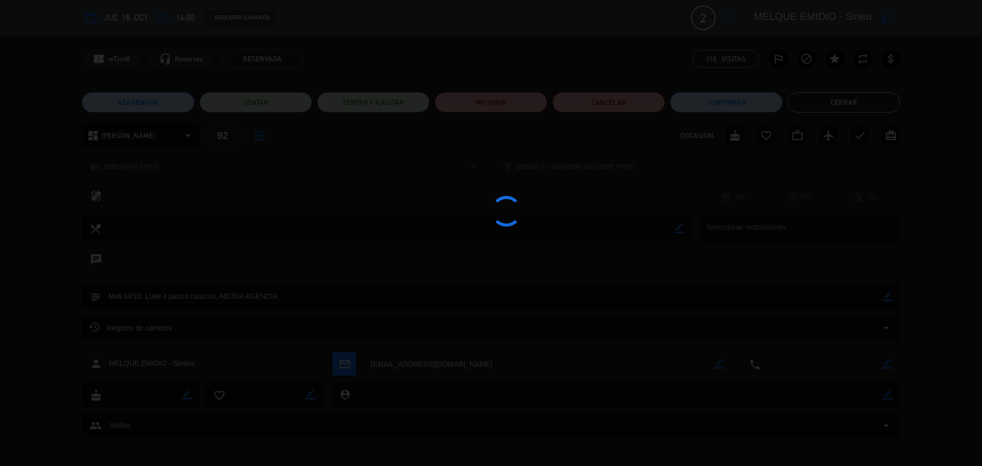
type textarea "Mail 04/10. Luke 4 pasos clasicos, ABONA AGENCIA"
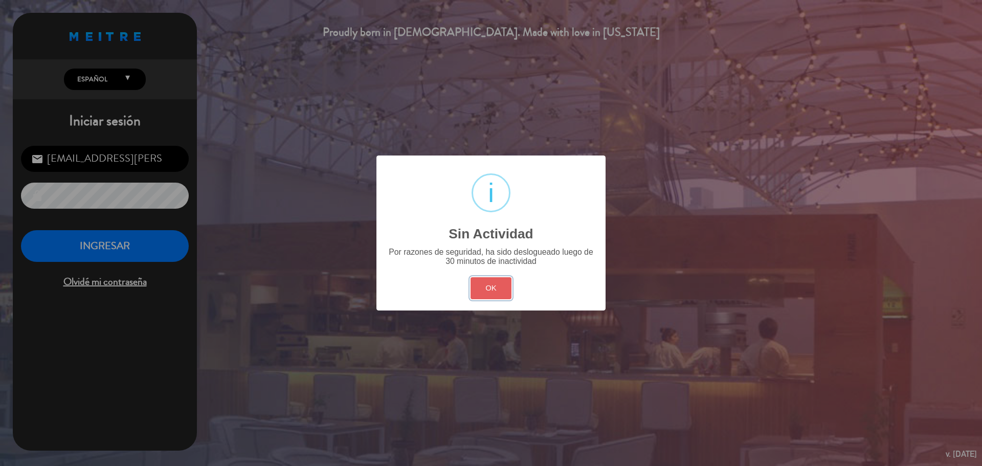
click at [479, 293] on button "OK" at bounding box center [490, 288] width 41 height 22
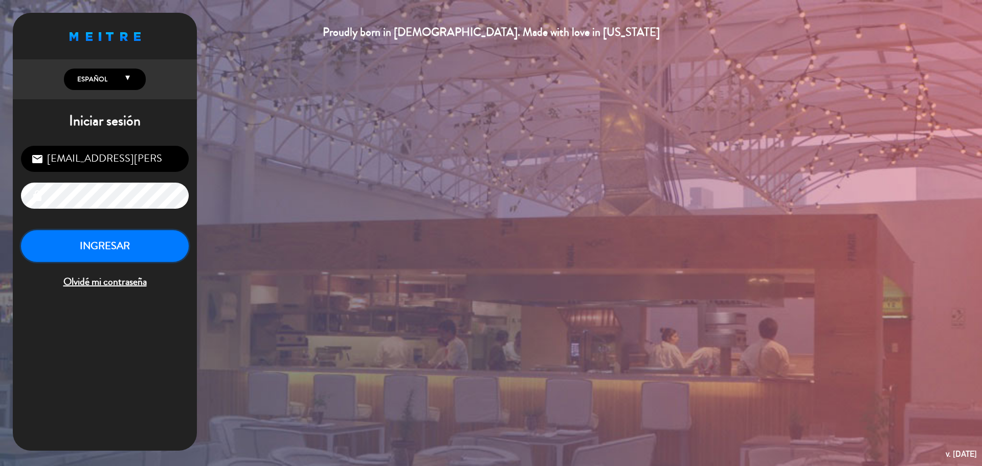
click at [155, 239] on button "INGRESAR" at bounding box center [105, 246] width 168 height 32
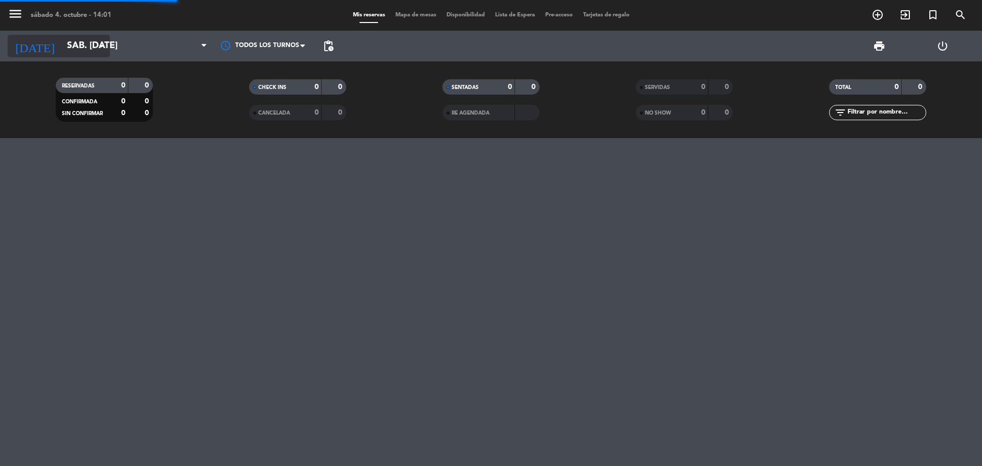
click at [65, 39] on input "sáb. [DATE]" at bounding box center [121, 46] width 119 height 20
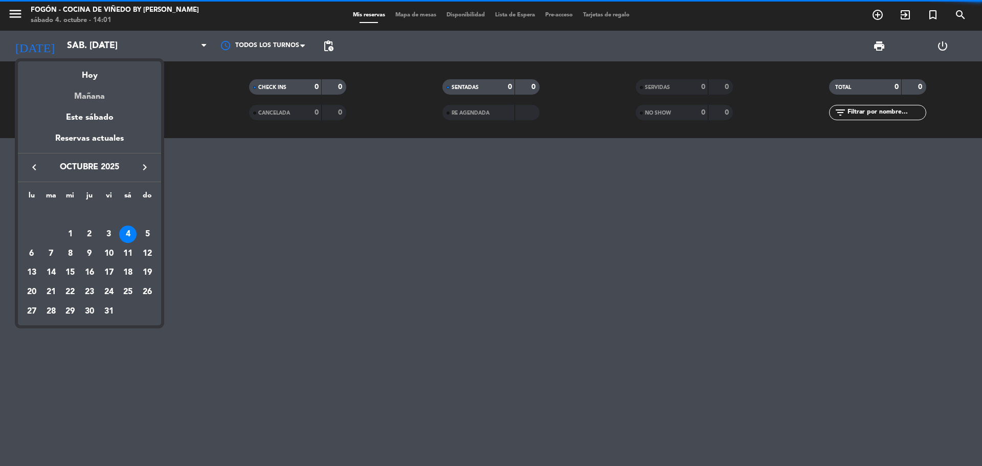
click at [72, 96] on div "Mañana" at bounding box center [89, 92] width 143 height 21
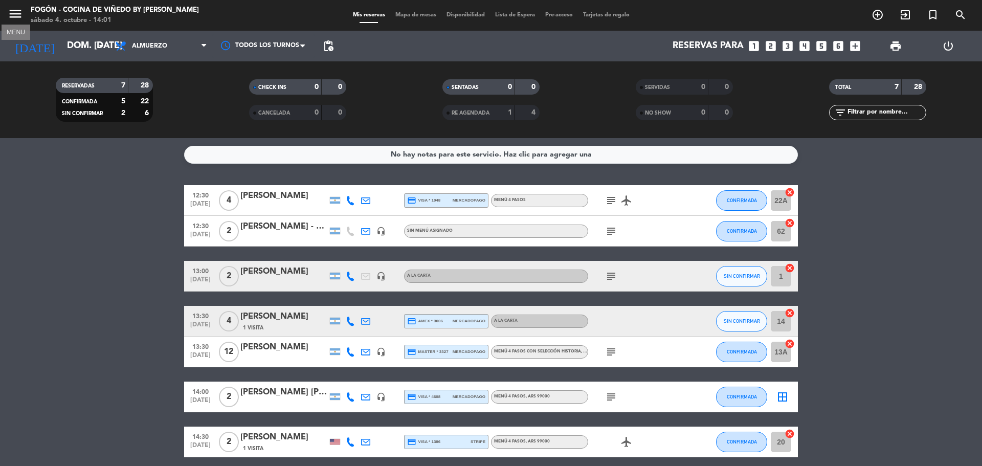
click at [20, 14] on icon "menu" at bounding box center [15, 13] width 15 height 15
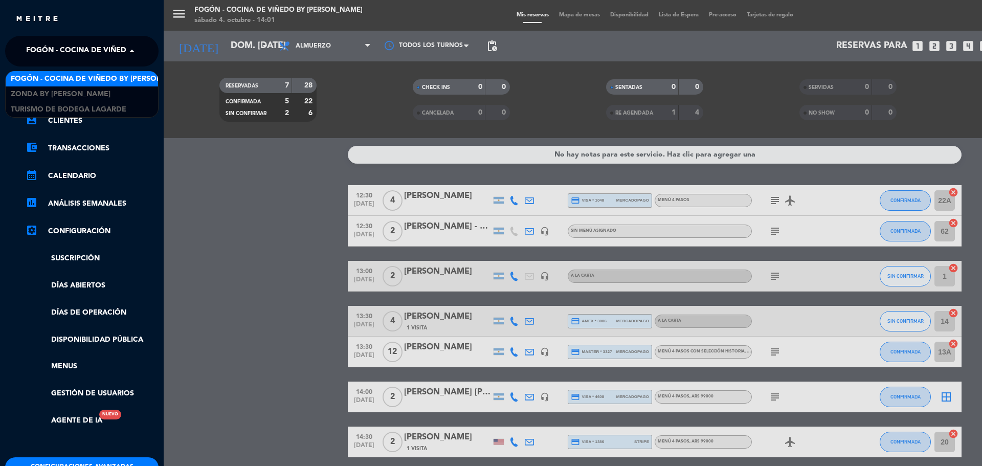
click at [73, 51] on span "Fogón - Cocina de viñedo by [PERSON_NAME]" at bounding box center [115, 50] width 179 height 21
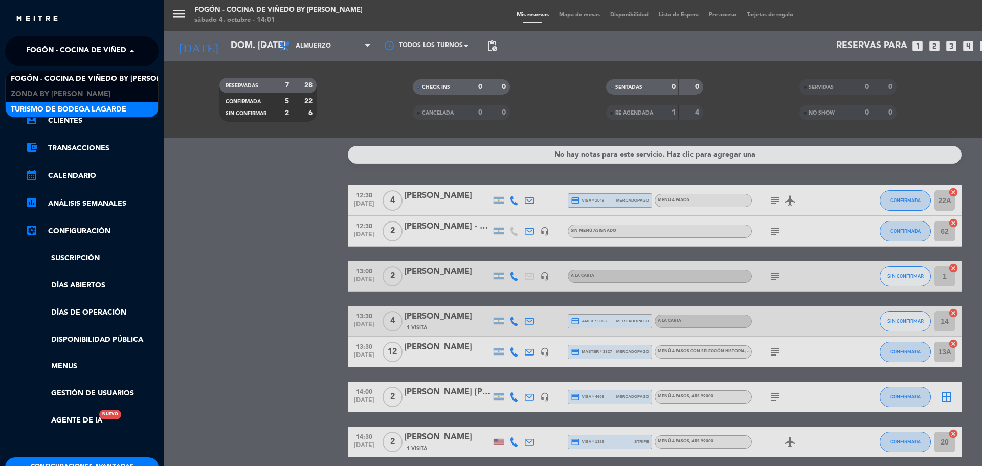
click at [71, 108] on span "Turismo de Bodega Lagarde" at bounding box center [69, 110] width 116 height 12
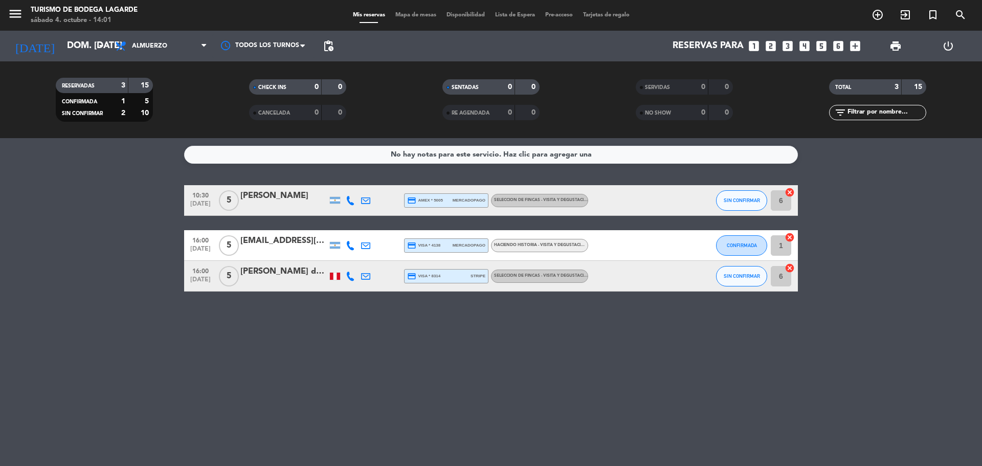
drag, startPoint x: 352, startPoint y: 208, endPoint x: 352, endPoint y: 203, distance: 5.1
click at [352, 207] on div at bounding box center [350, 200] width 15 height 30
click at [351, 201] on icon at bounding box center [350, 200] width 9 height 9
click at [347, 183] on span "Copiar" at bounding box center [342, 183] width 21 height 11
click at [144, 175] on div "No hay notas para este servicio. Haz clic para agregar una 10:30 [DATE] 5 Anton…" at bounding box center [491, 302] width 982 height 328
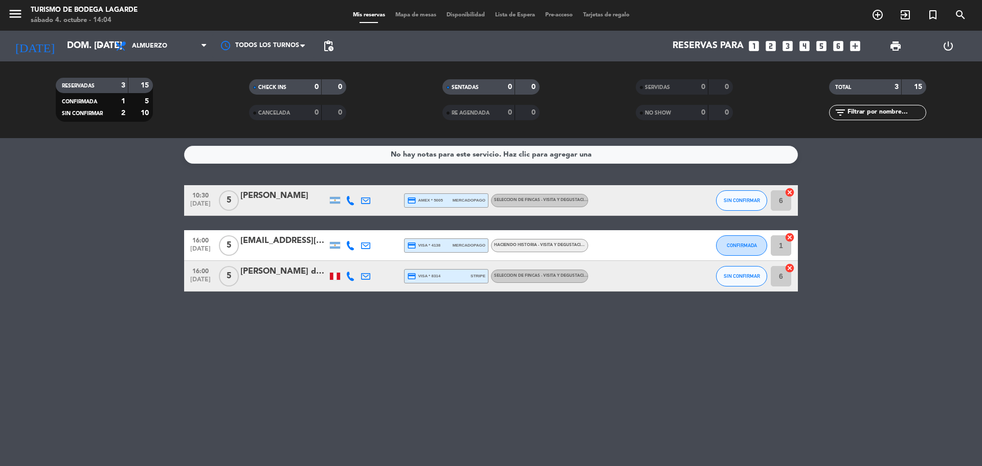
click at [352, 246] on icon at bounding box center [350, 245] width 9 height 9
click at [341, 227] on span "Copiar" at bounding box center [340, 228] width 21 height 11
click at [331, 226] on span "Copiar" at bounding box center [340, 228] width 21 height 11
click at [334, 231] on span "Copiar" at bounding box center [340, 228] width 21 height 11
click at [347, 276] on icon at bounding box center [350, 276] width 9 height 9
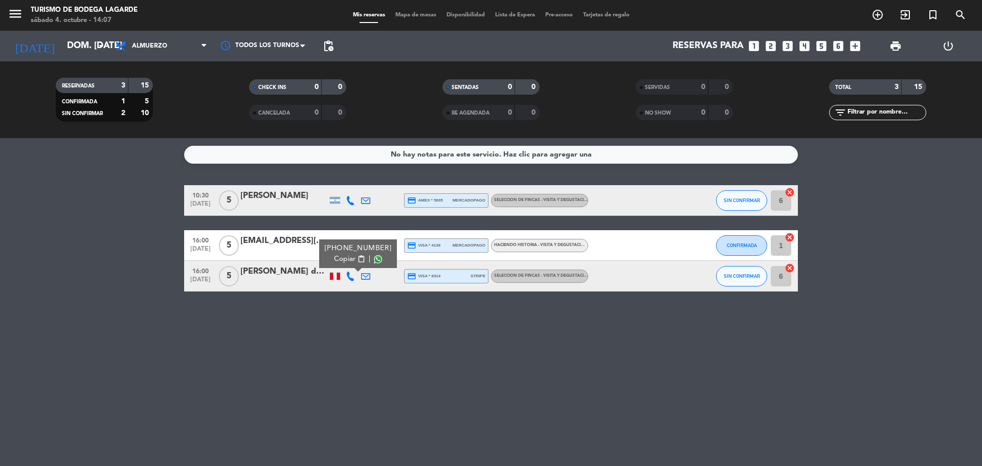
click at [346, 258] on span "Copiar" at bounding box center [344, 259] width 21 height 11
click at [94, 35] on div "[DATE] dom. [DATE] arrow_drop_down" at bounding box center [59, 46] width 102 height 31
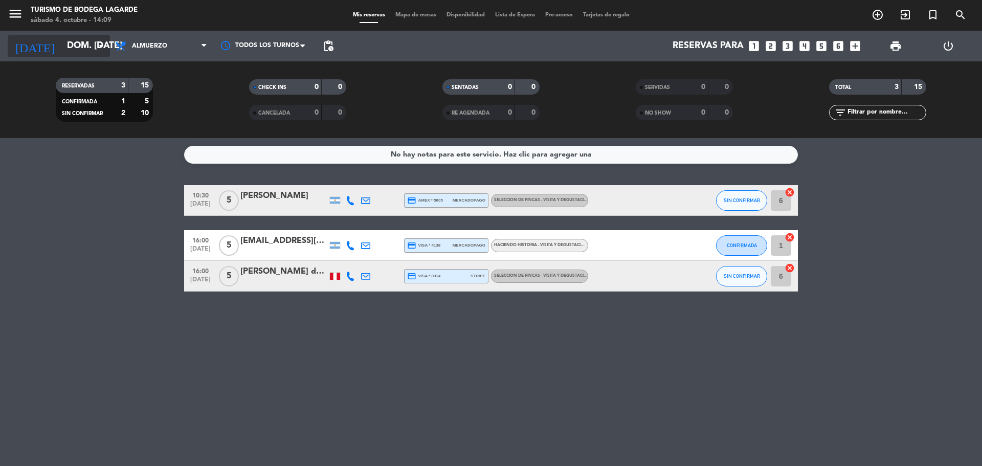
click at [83, 52] on input "dom. [DATE]" at bounding box center [121, 46] width 119 height 20
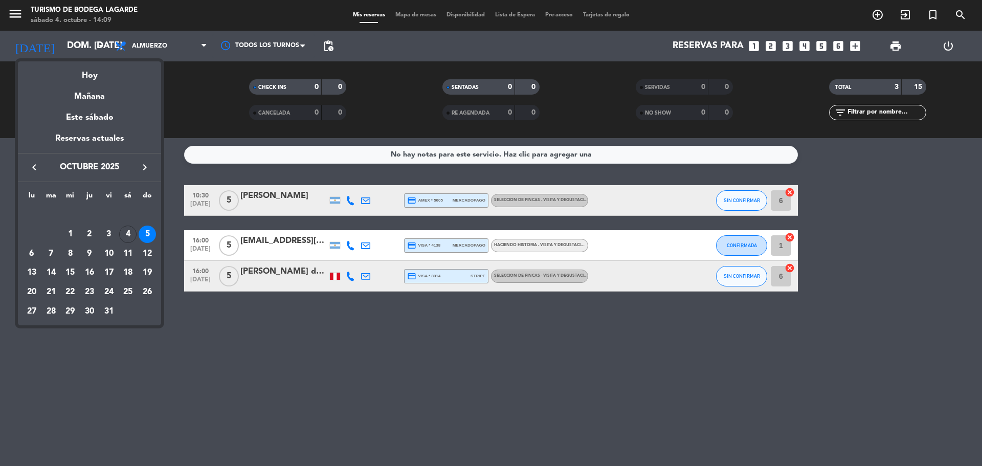
click at [141, 166] on icon "keyboard_arrow_right" at bounding box center [145, 167] width 12 height 12
click at [72, 272] on div "17" at bounding box center [69, 272] width 17 height 17
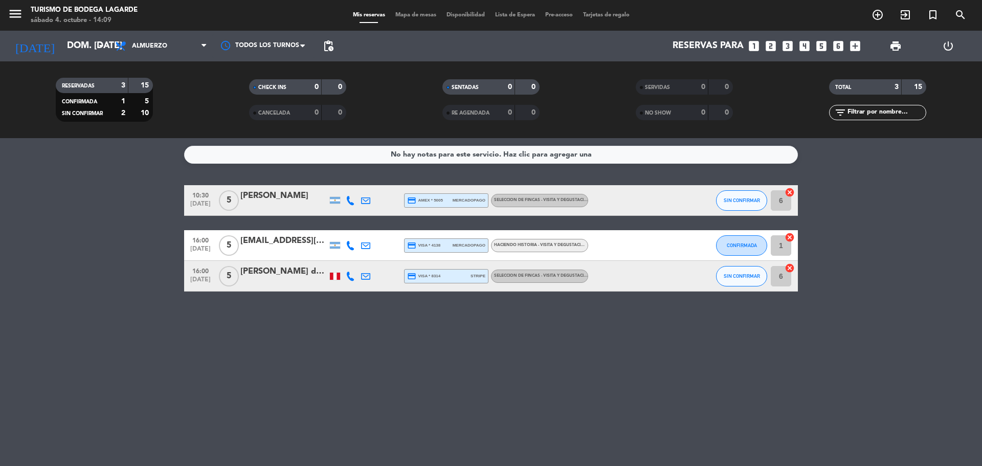
type input "mié. 17 dic."
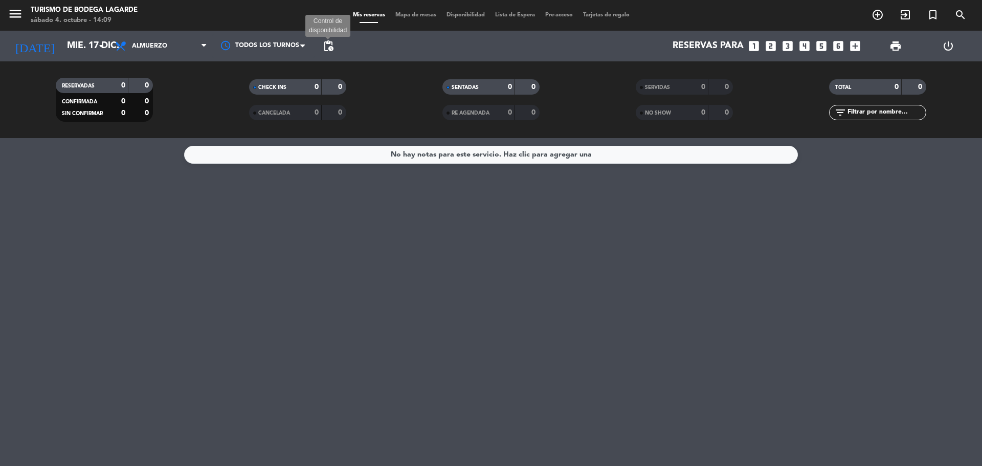
click at [328, 47] on span "pending_actions" at bounding box center [328, 46] width 12 height 12
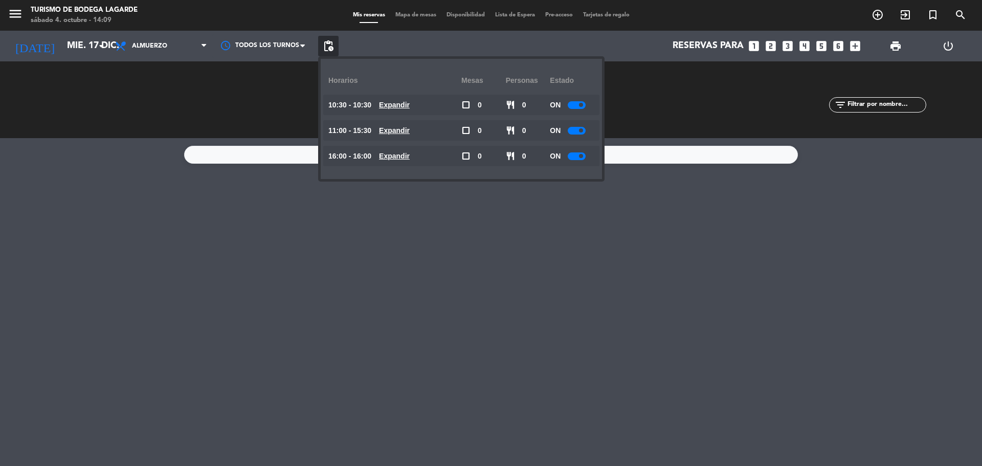
click at [328, 47] on span "pending_actions" at bounding box center [328, 46] width 12 height 12
